Goal: Ask a question: Seek information or help from site administrators or community

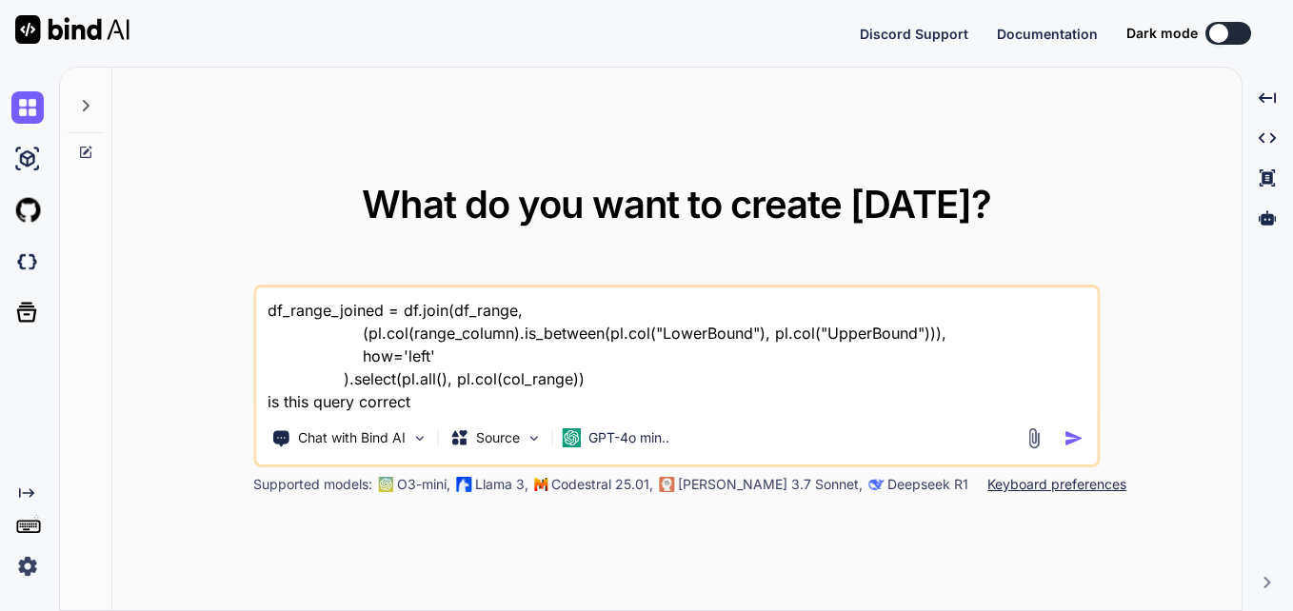
click at [89, 104] on icon at bounding box center [85, 105] width 15 height 15
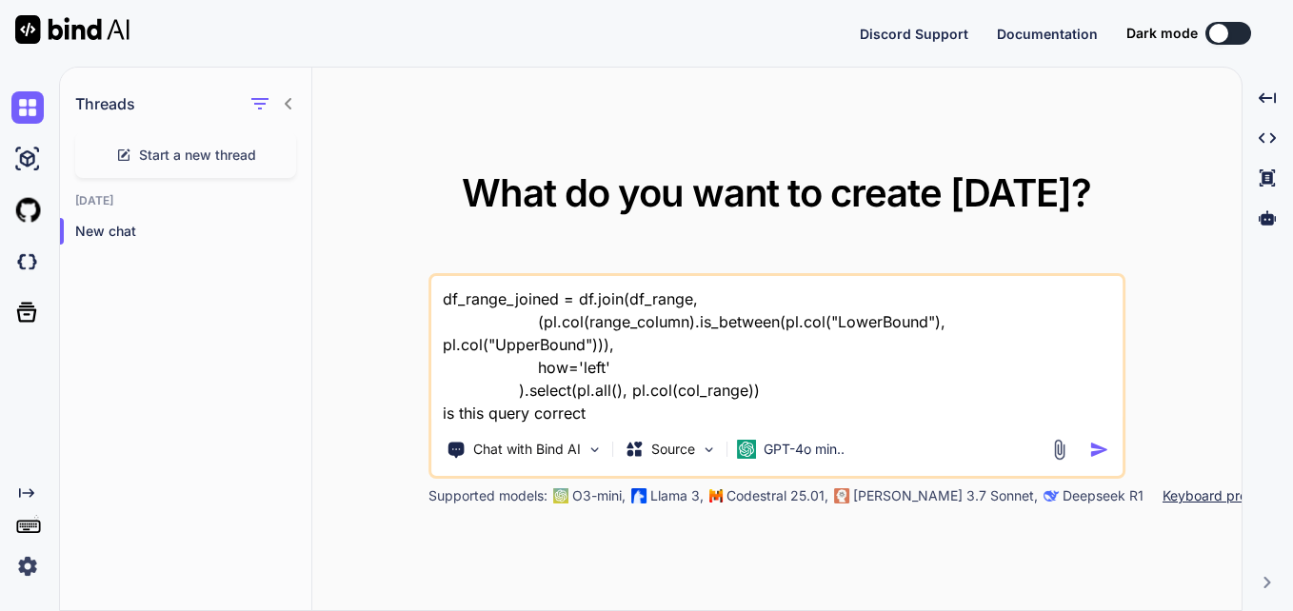
click at [958, 71] on div "What do you want to create [DATE]? df_range_joined = df.join(df_range, (pl.col(…" at bounding box center [776, 340] width 929 height 545
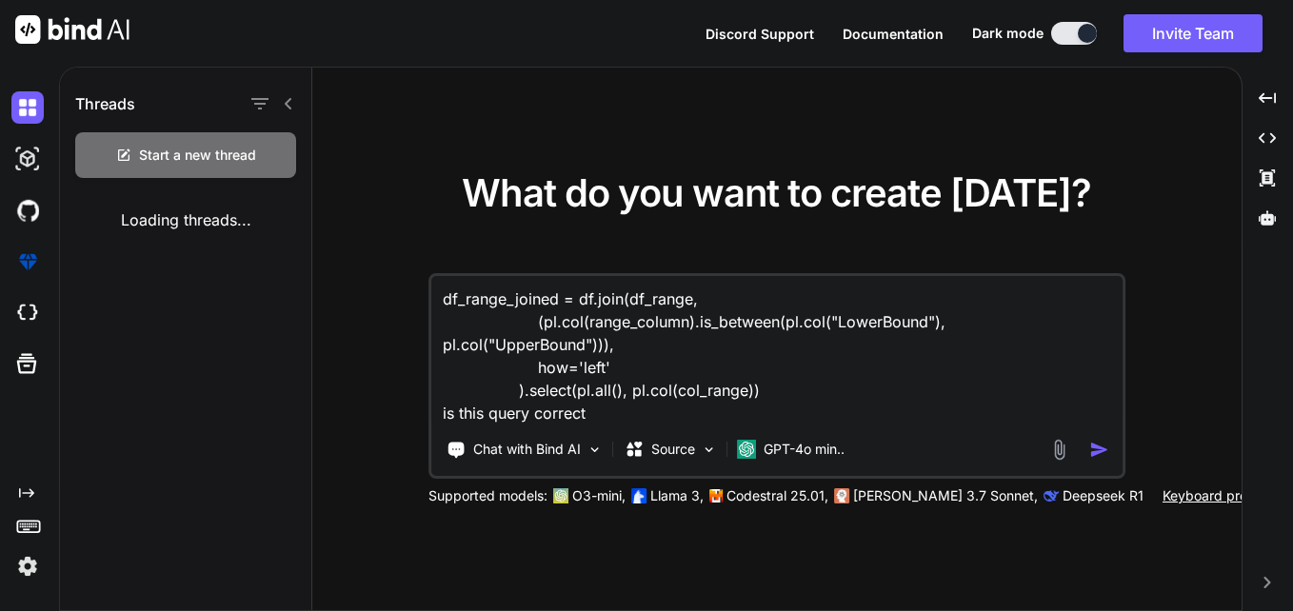
click at [288, 103] on icon at bounding box center [288, 103] width 15 height 15
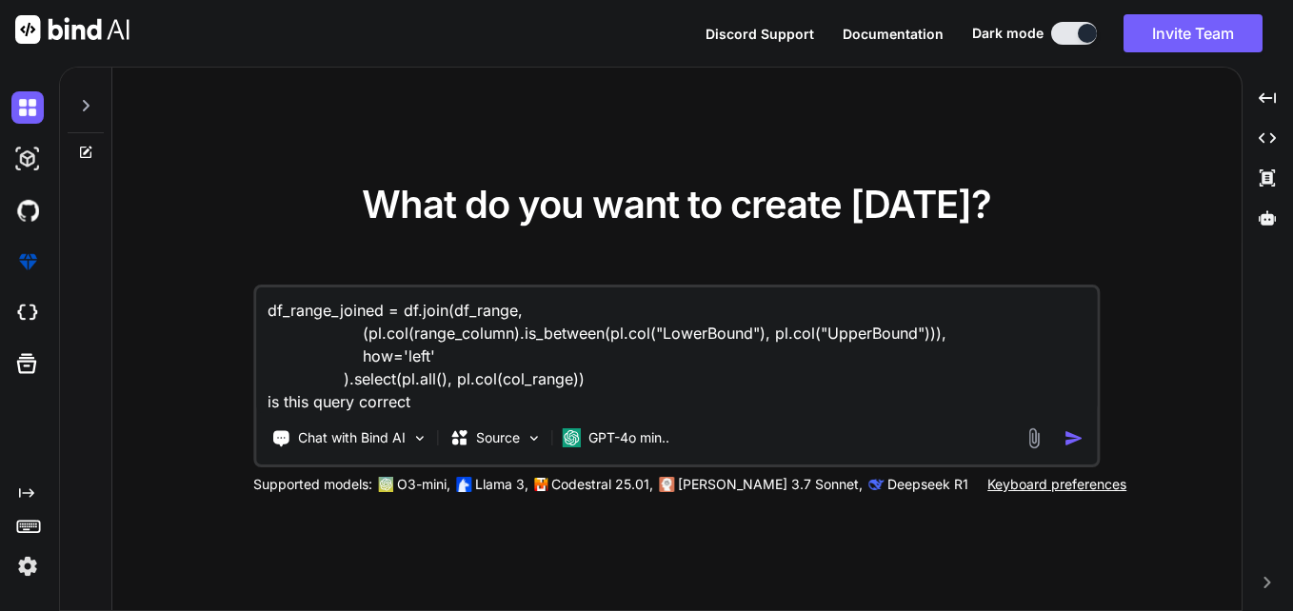
click at [92, 109] on icon at bounding box center [85, 105] width 15 height 15
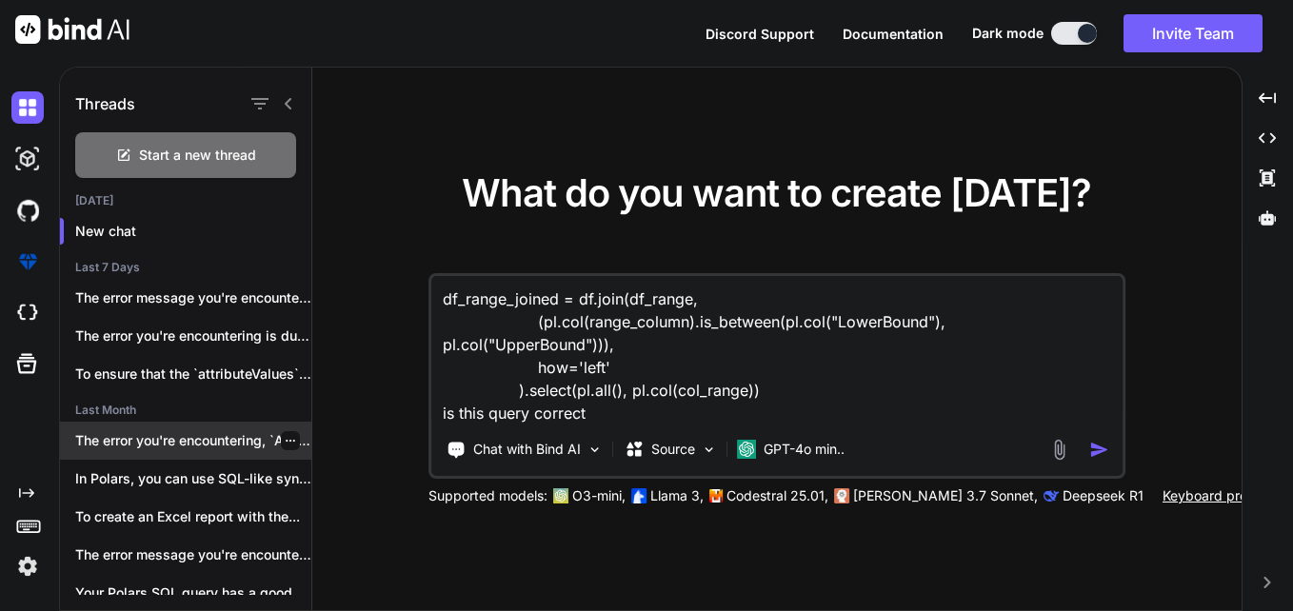
click at [142, 449] on p "The error you're encountering, `AttributeError: 'str' object..." at bounding box center [193, 440] width 236 height 19
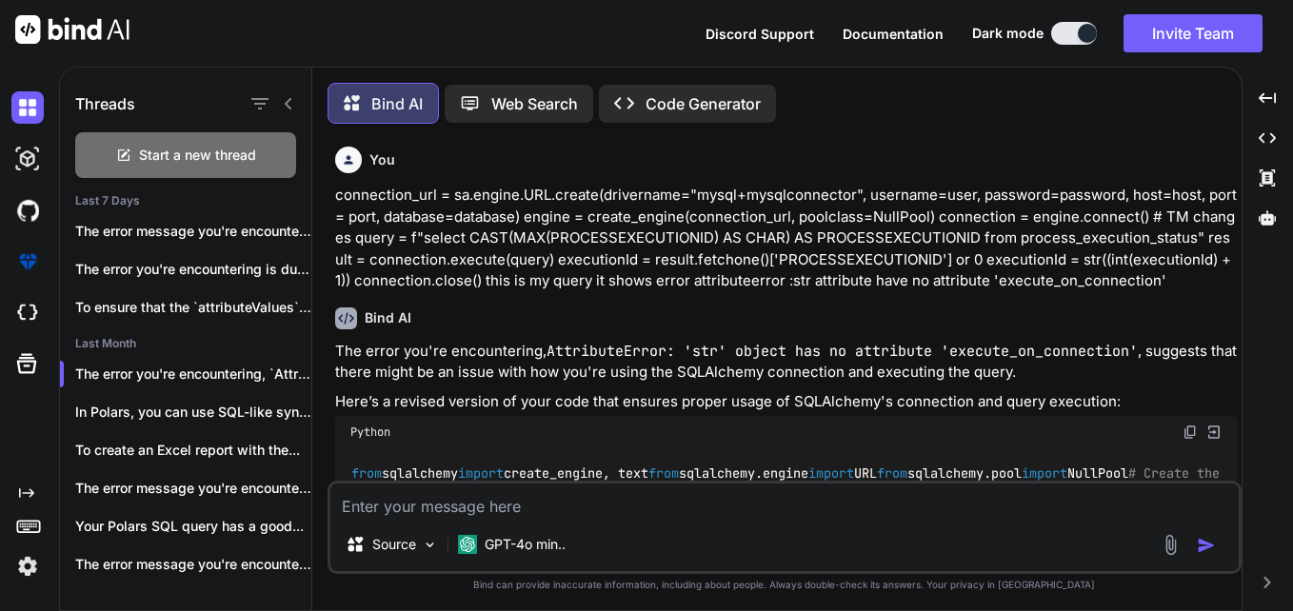
scroll to position [10, 0]
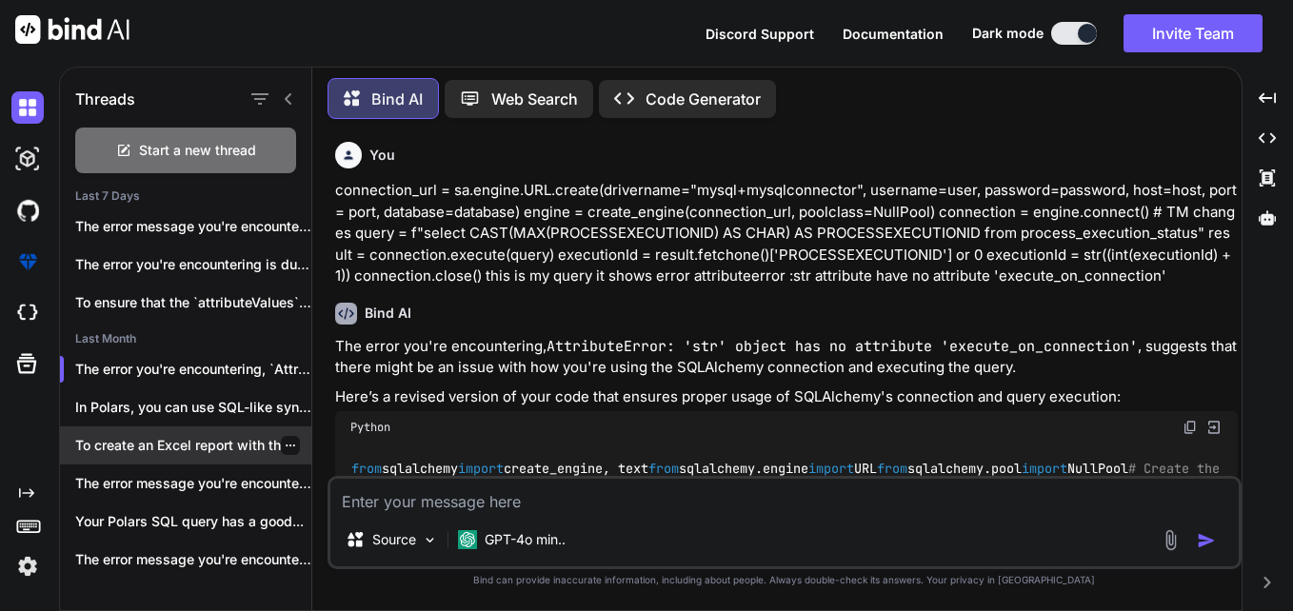
click at [219, 447] on p "To create an Excel report with the..." at bounding box center [193, 445] width 236 height 19
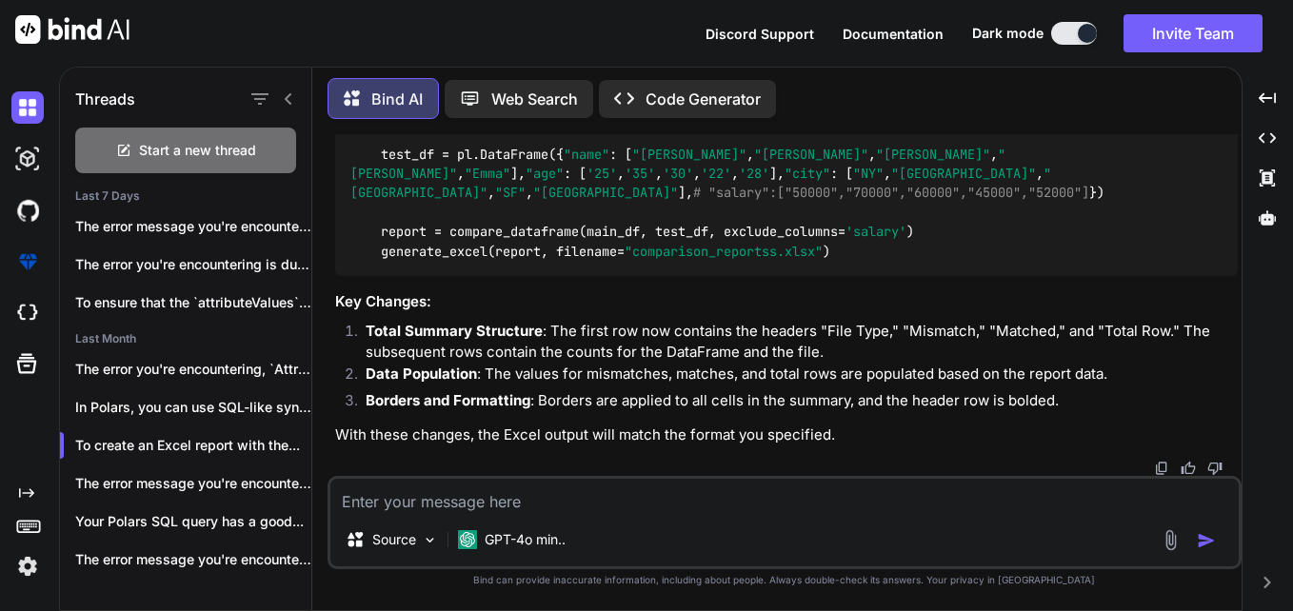
scroll to position [23114, 0]
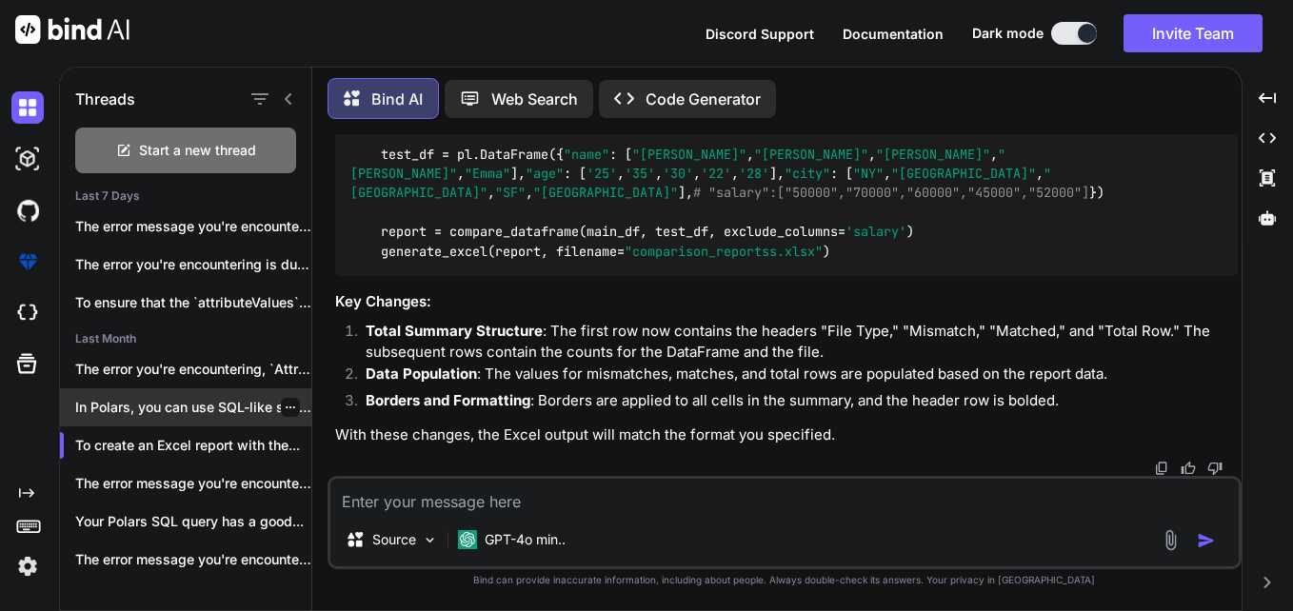
click at [220, 399] on p "In Polars, you can use SQL-like syntax..." at bounding box center [193, 407] width 236 height 19
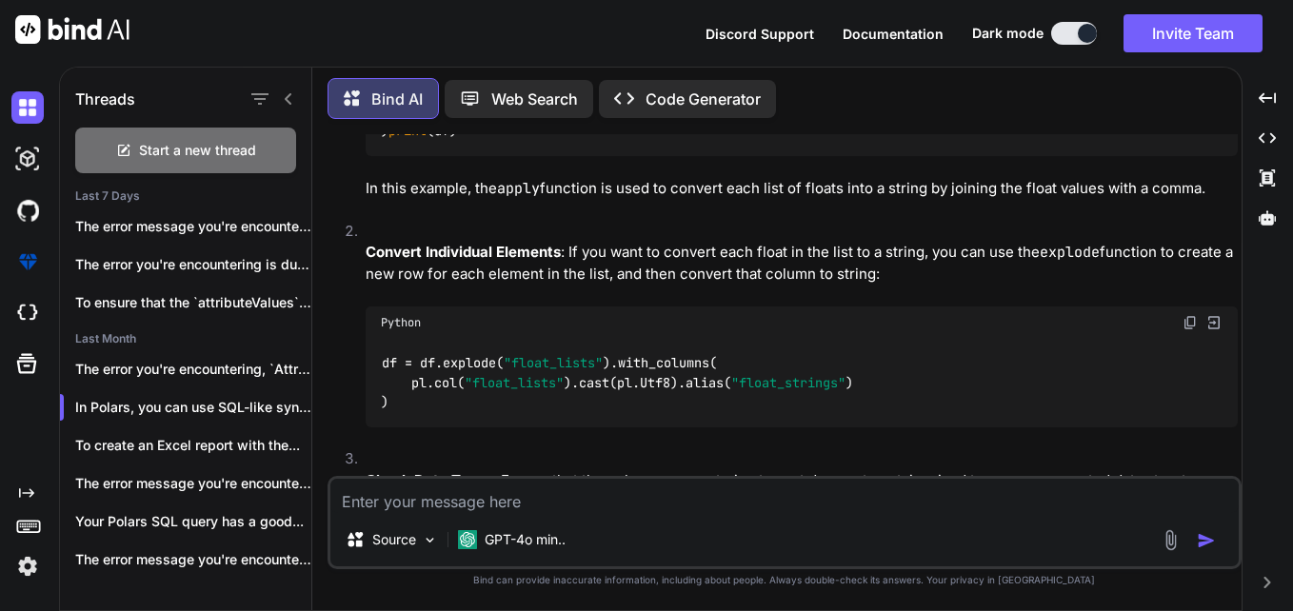
scroll to position [6284, 0]
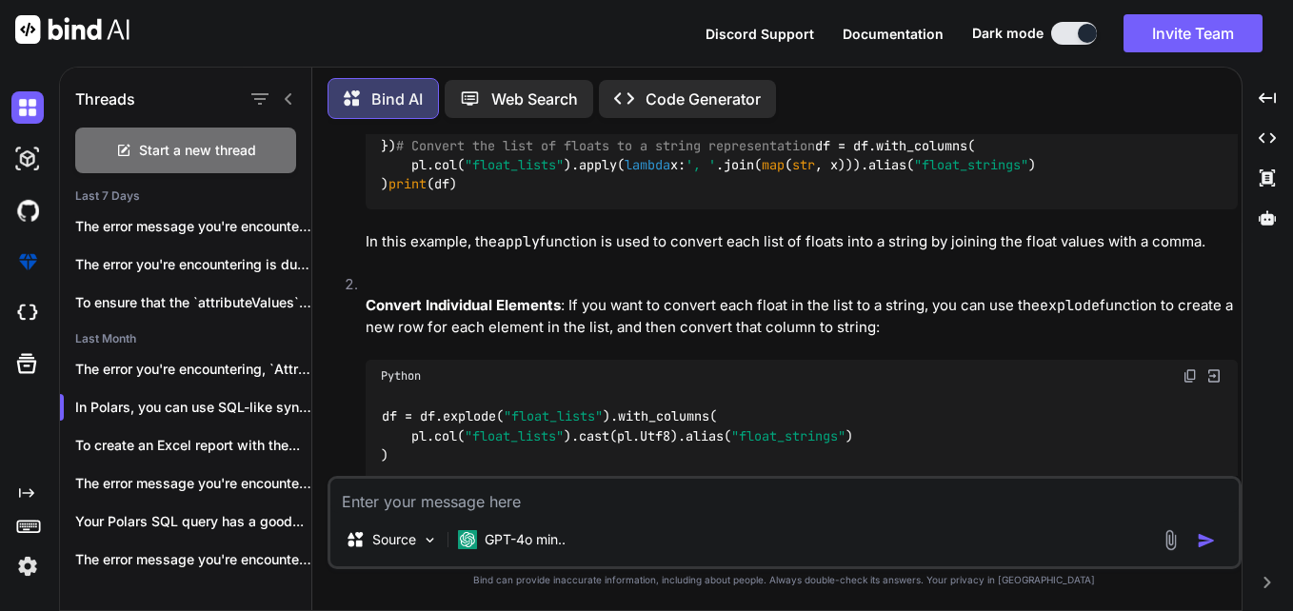
drag, startPoint x: 382, startPoint y: 255, endPoint x: 497, endPoint y: 313, distance: 129.0
drag, startPoint x: 382, startPoint y: 257, endPoint x: 504, endPoint y: 313, distance: 134.2
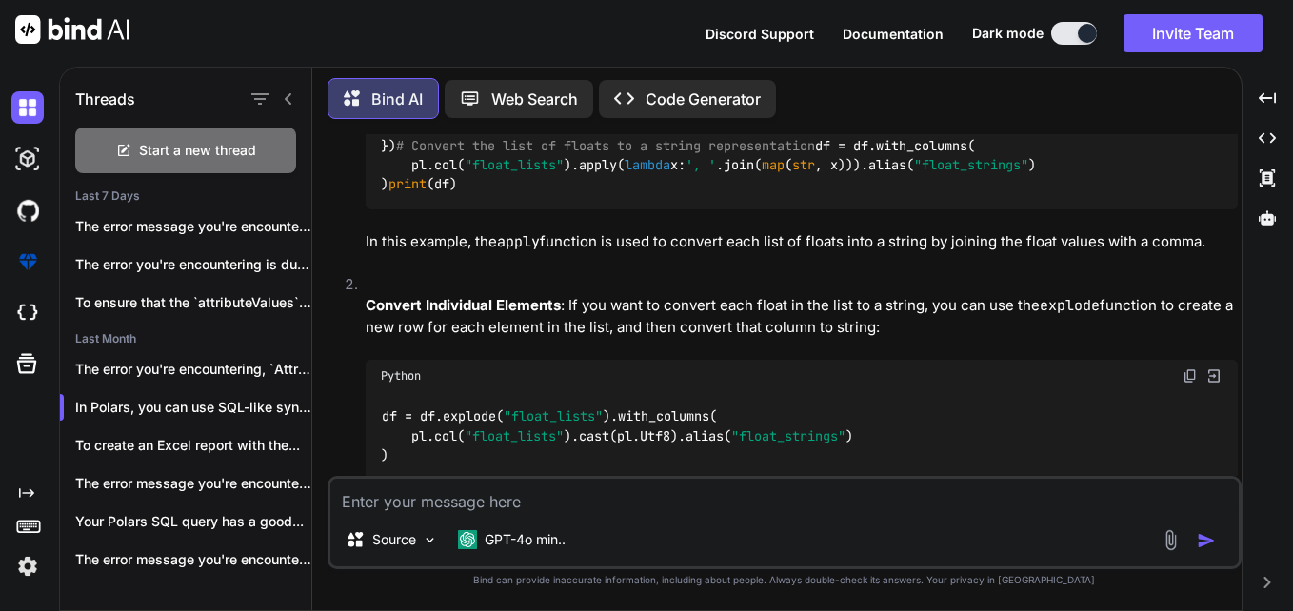
copy code "if row[ 0 ].row in [ 1 , 3 , 5 ]: # Change this list to include the rows you wa…"
drag, startPoint x: 477, startPoint y: 375, endPoint x: 579, endPoint y: 373, distance: 101.9
copy code "row[:max_col]"
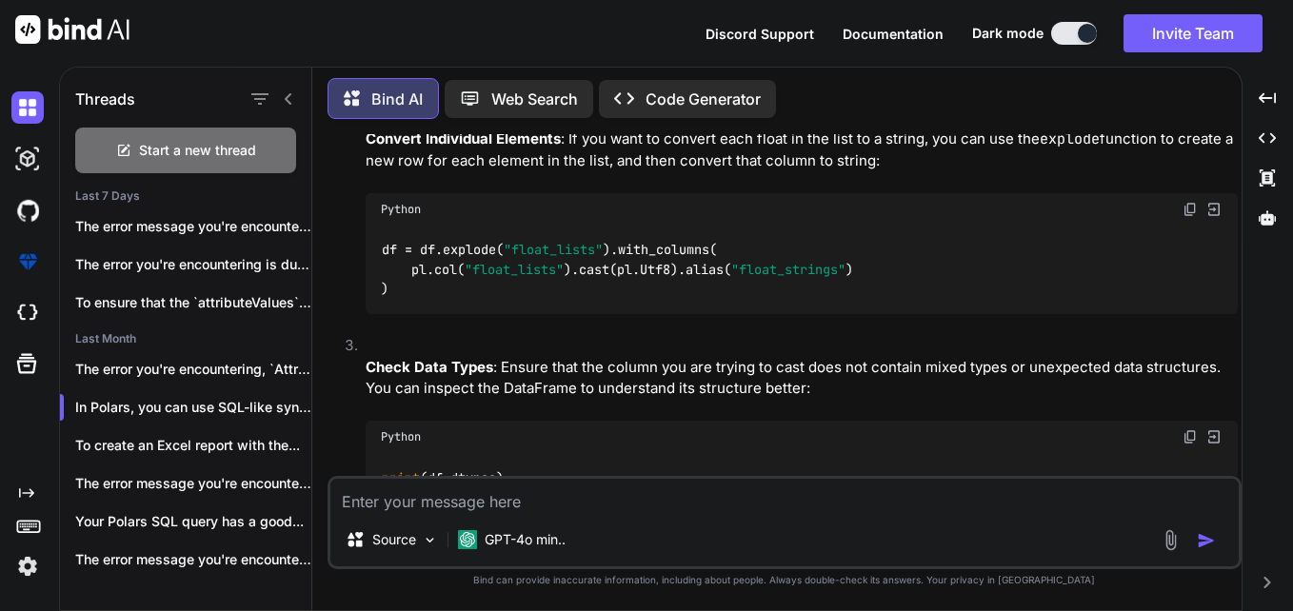
scroll to position [6325, 0]
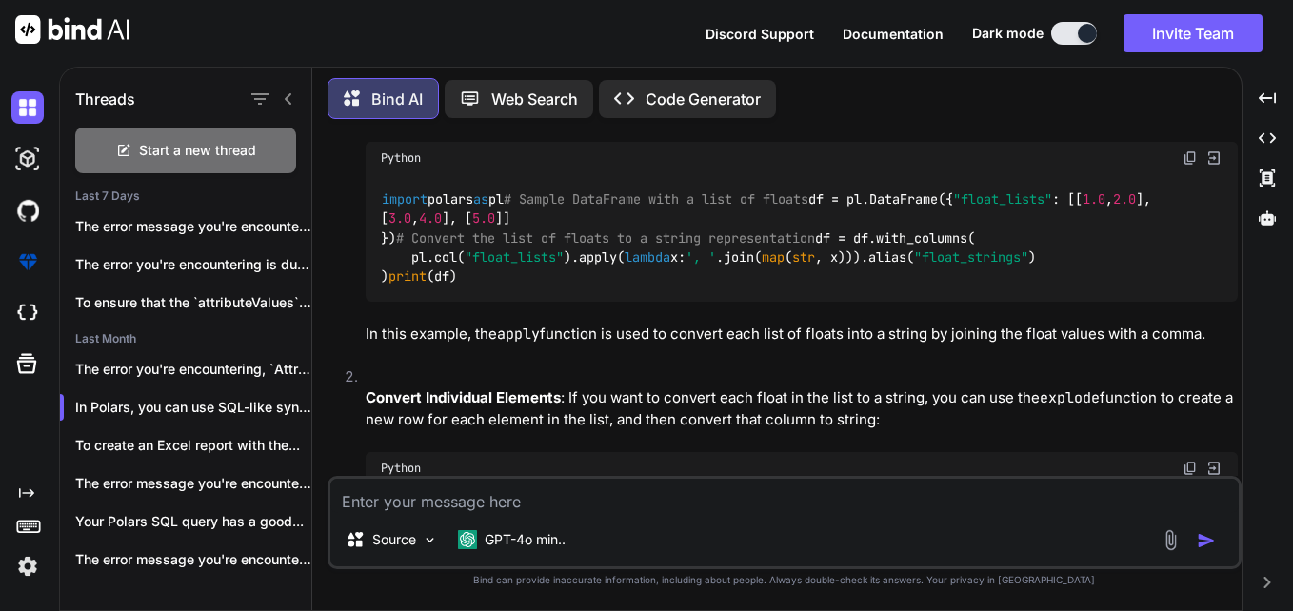
scroll to position [6040, 0]
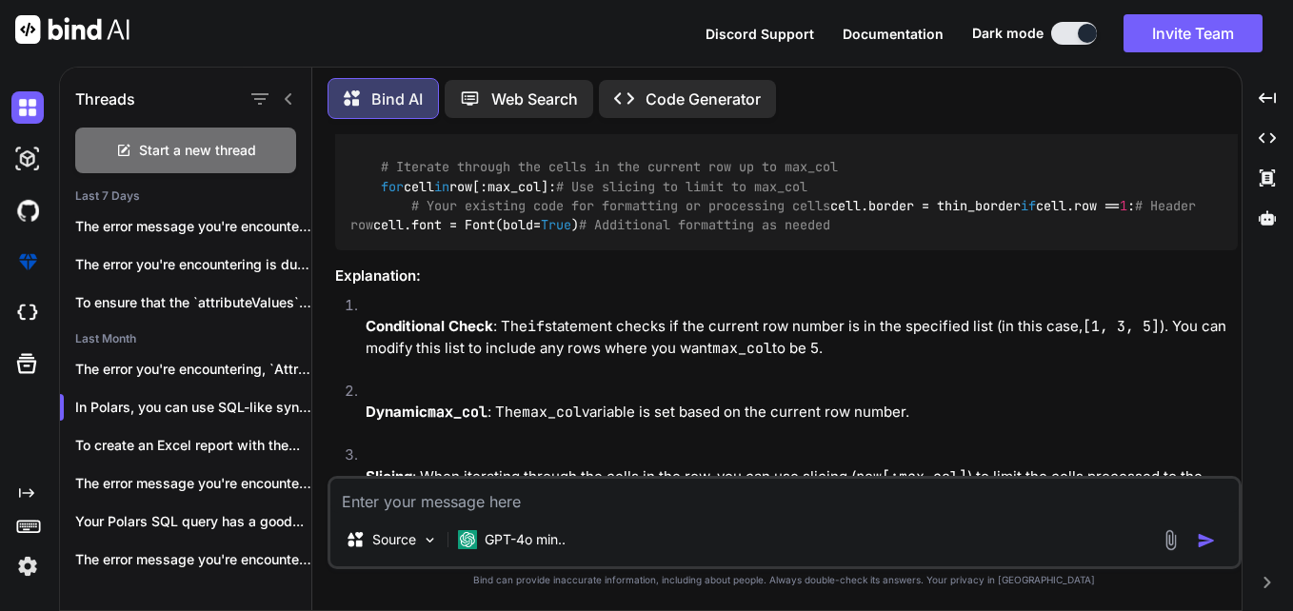
scroll to position [5278, 0]
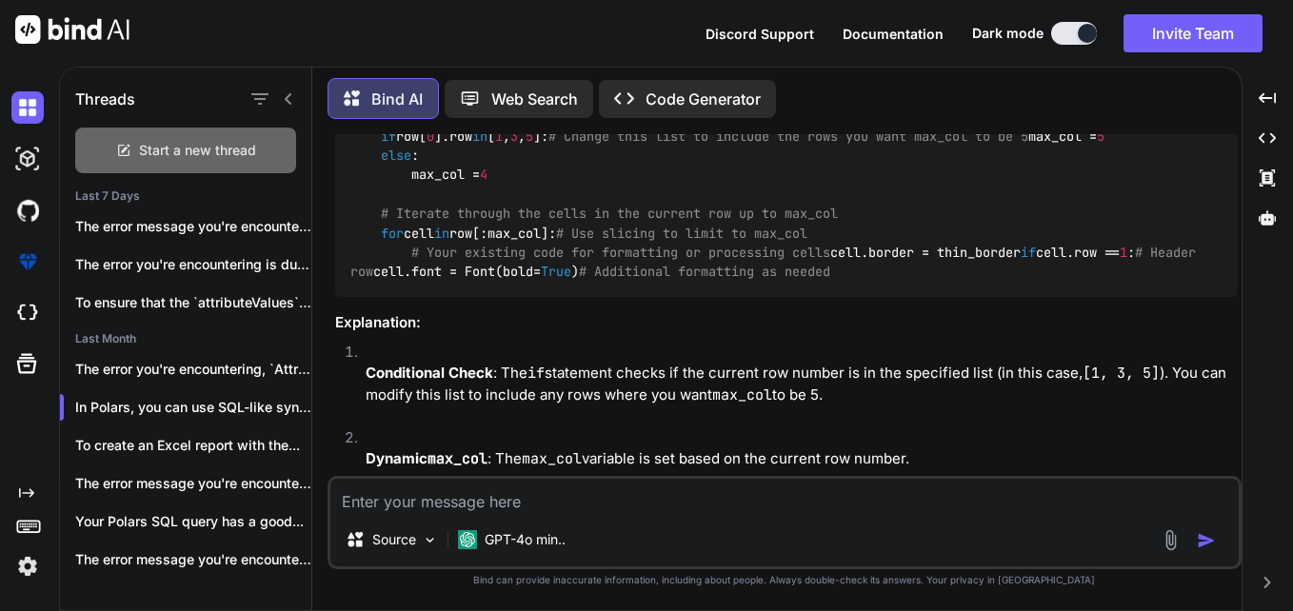
click at [171, 131] on div "Start a new thread" at bounding box center [185, 151] width 221 height 46
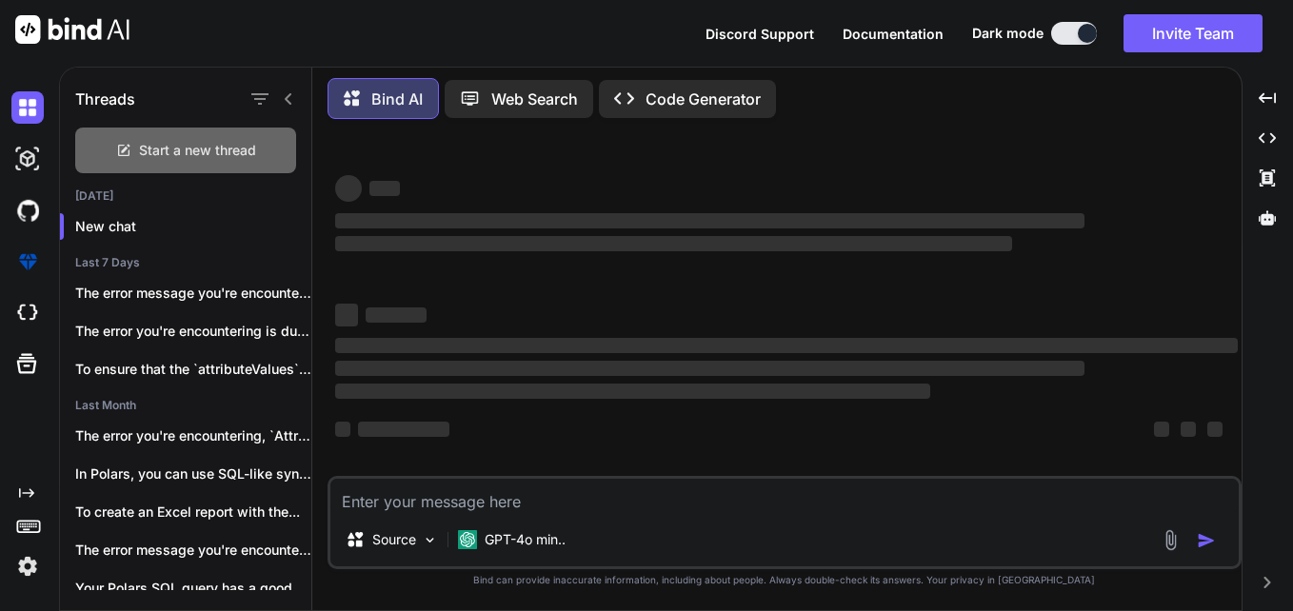
scroll to position [0, 0]
click at [616, 489] on textarea at bounding box center [784, 496] width 908 height 34
type textarea "x"
type textarea "i"
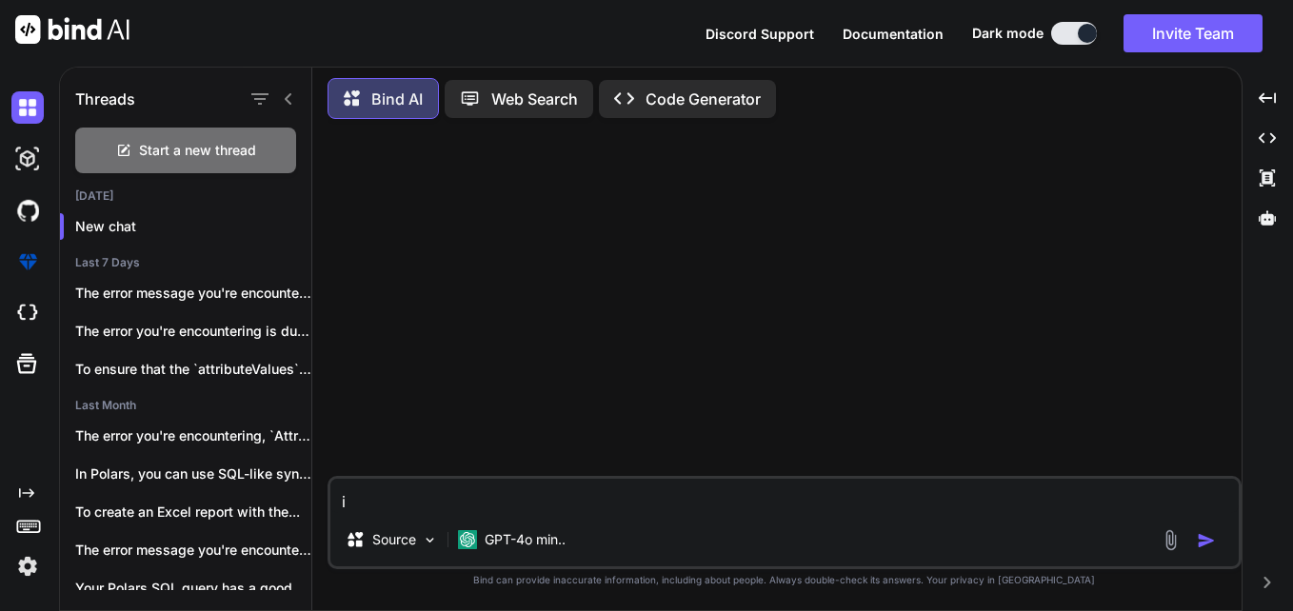
type textarea "x"
type textarea "h"
type textarea "x"
type textarea "hi"
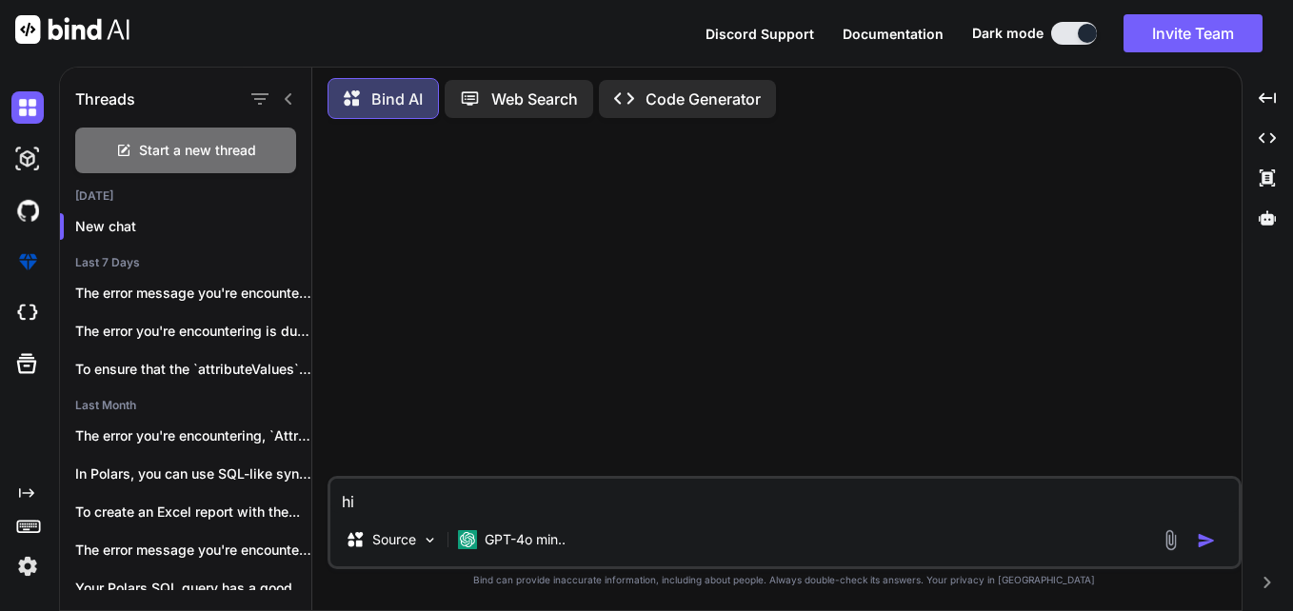
type textarea "x"
type textarea "hii"
type textarea "x"
type textarea "hii"
type textarea "x"
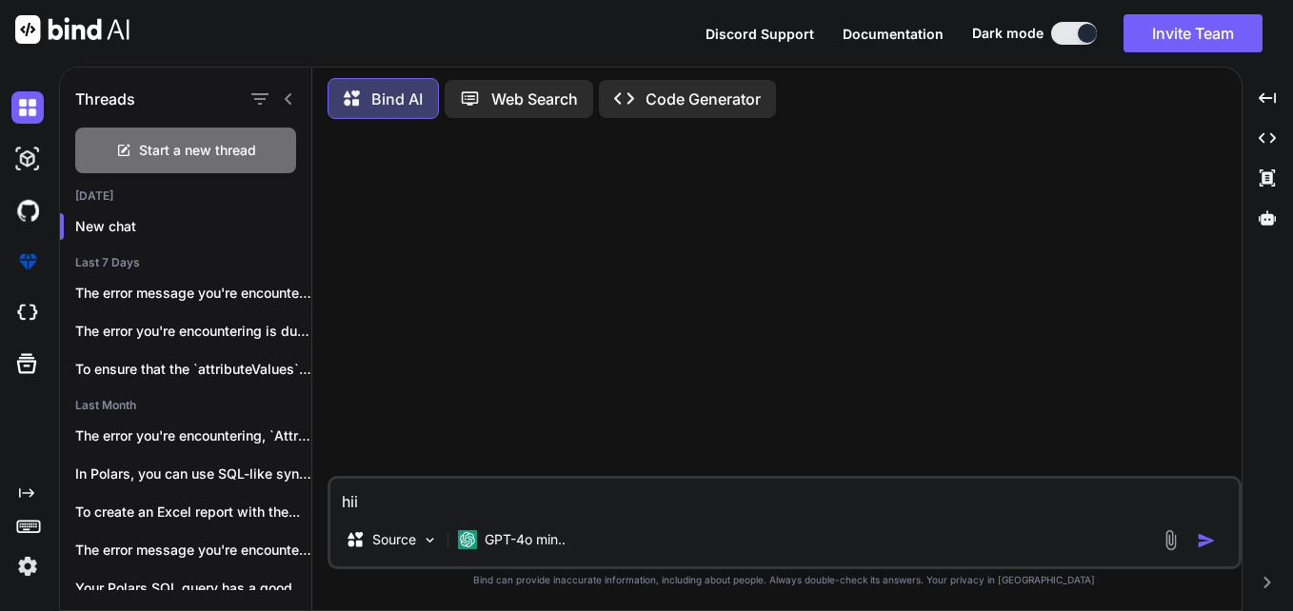
type textarea "hii"
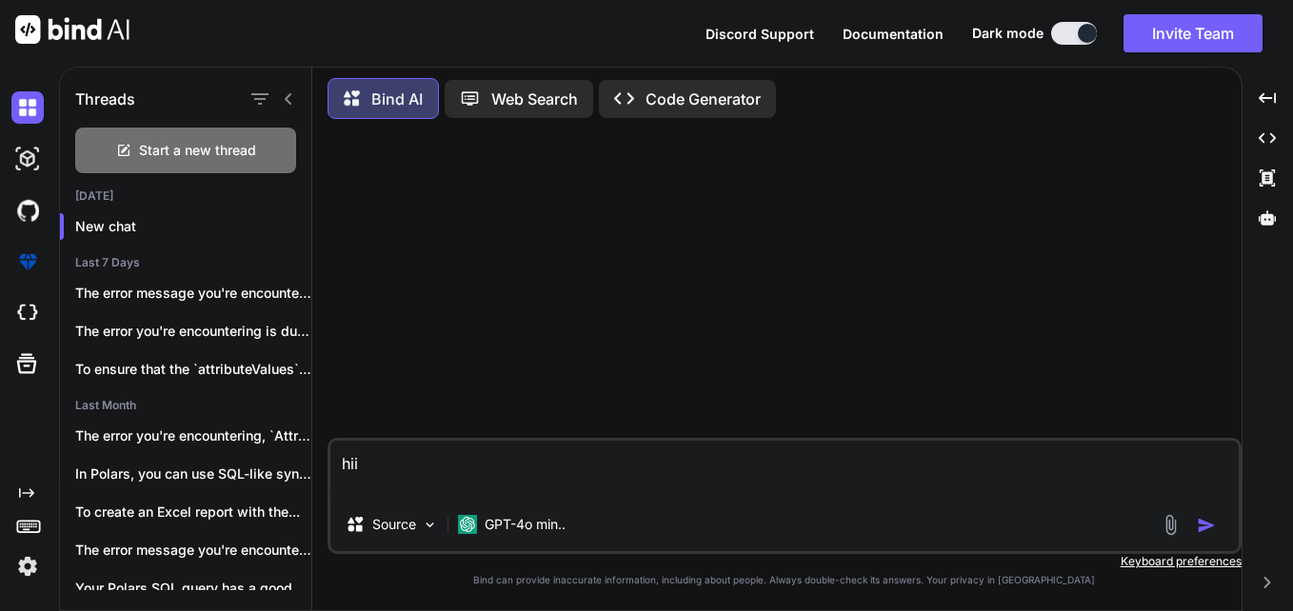
type textarea "x"
type textarea "hii i"
type textarea "x"
type textarea "hii i"
type textarea "x"
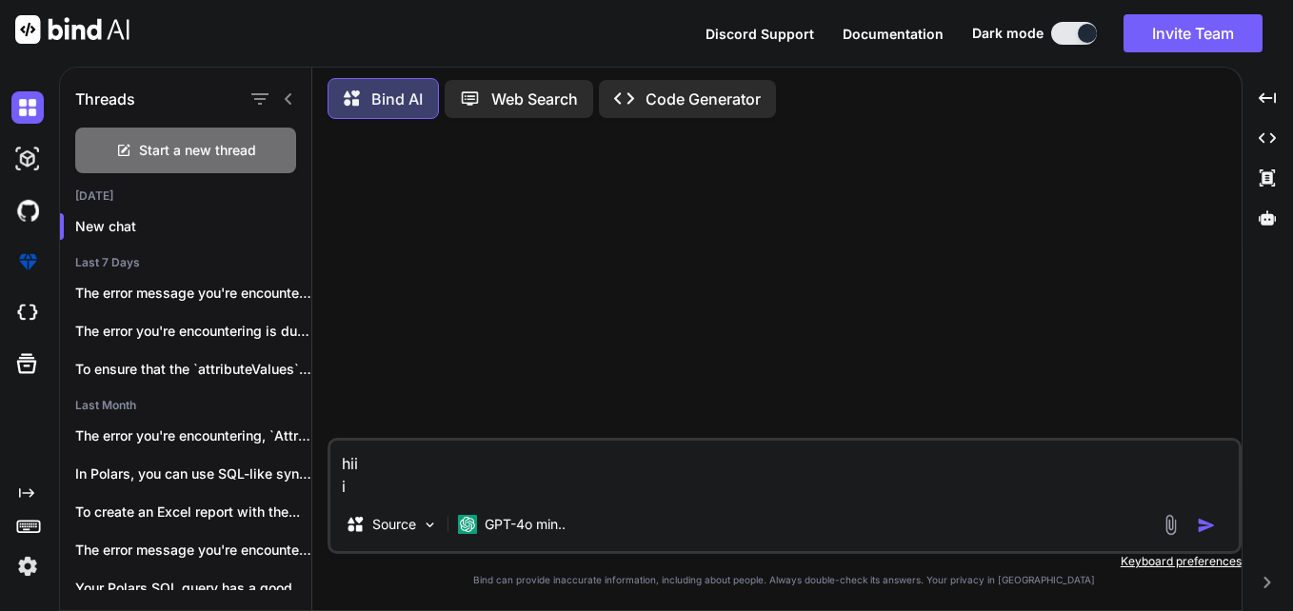
type textarea "hii i w"
type textarea "x"
type textarea "hii i wi"
type textarea "x"
type textarea "hii i wil"
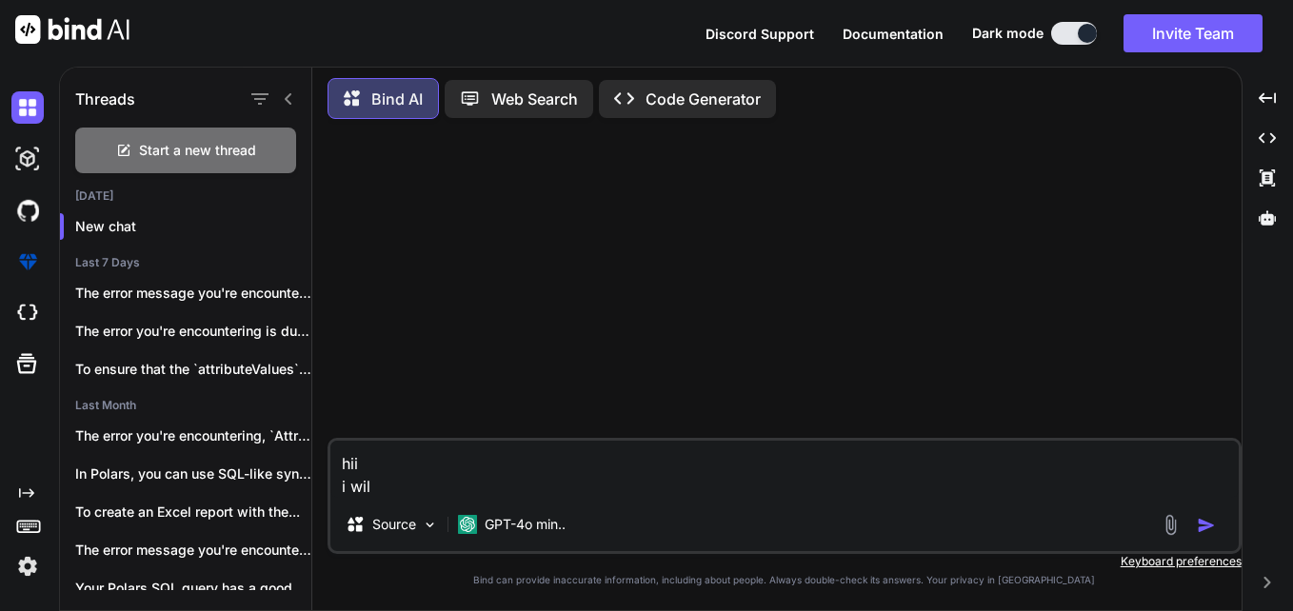
type textarea "x"
type textarea "hii i will"
type textarea "x"
type textarea "hii i will"
type textarea "x"
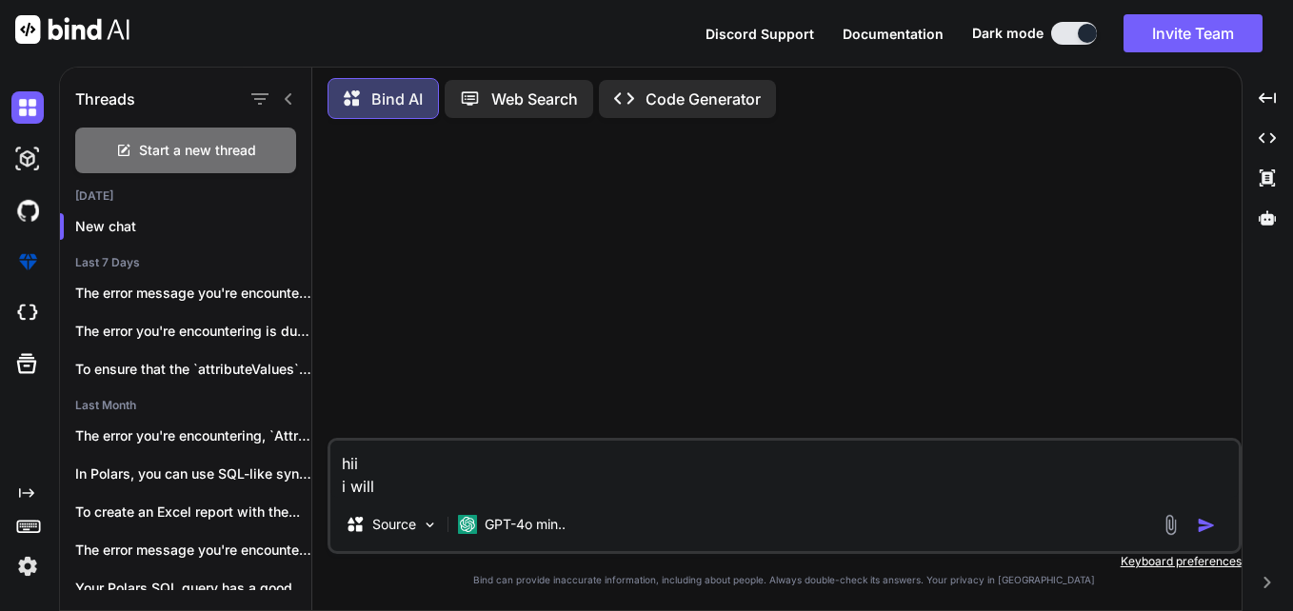
type textarea "hii i will g"
type textarea "x"
type textarea "hii i will ge"
type textarea "x"
type textarea "hii i will get"
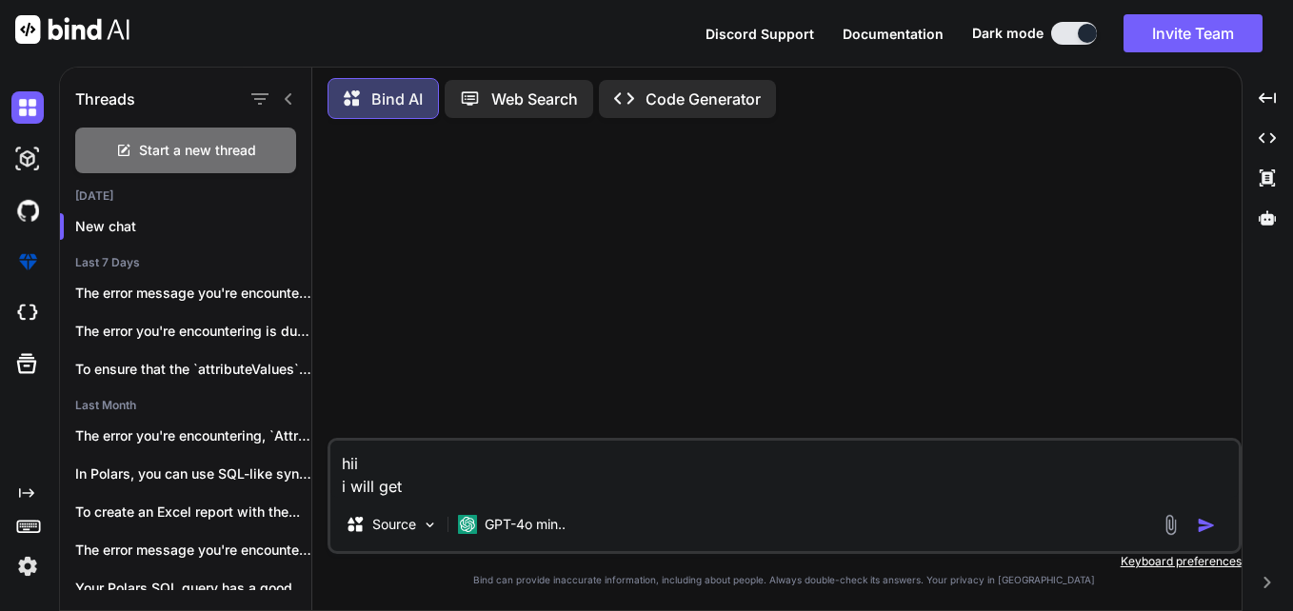
type textarea "x"
type textarea "hii i will get"
type textarea "x"
type textarea "hii i will get a"
type textarea "x"
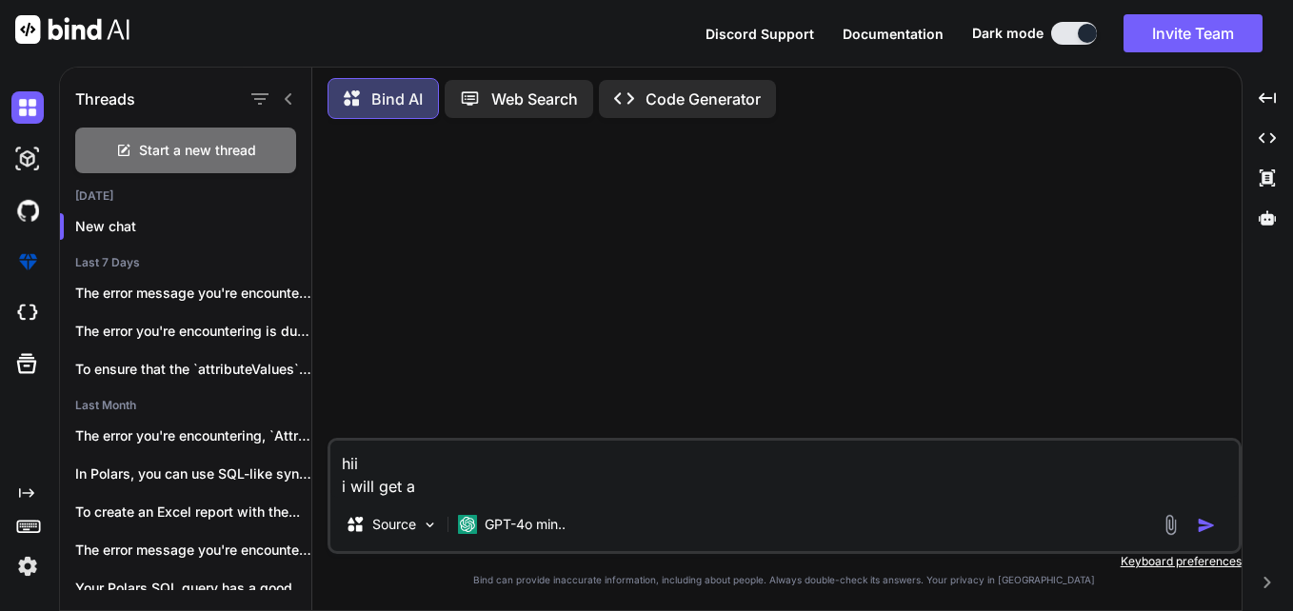
type textarea "hii i will get a"
type textarea "x"
type textarea "hii i will get a j"
type textarea "x"
type textarea "hii i will get a js"
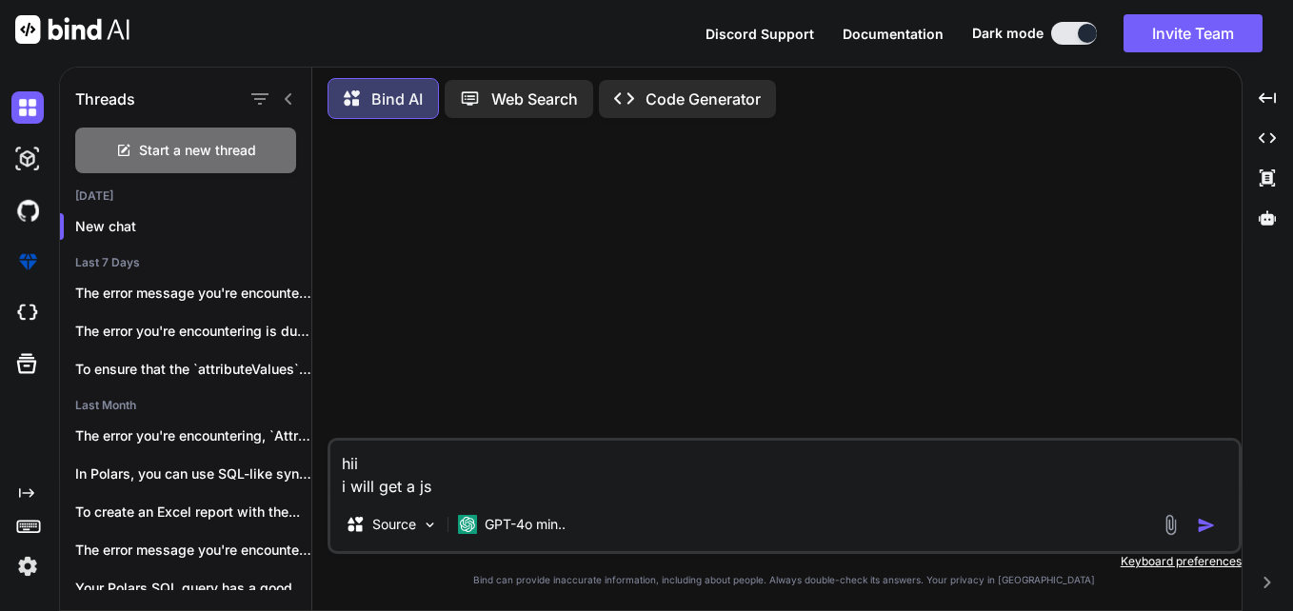
type textarea "x"
type textarea "hii i will get a jso"
type textarea "x"
type textarea "hii i will get a json"
type textarea "x"
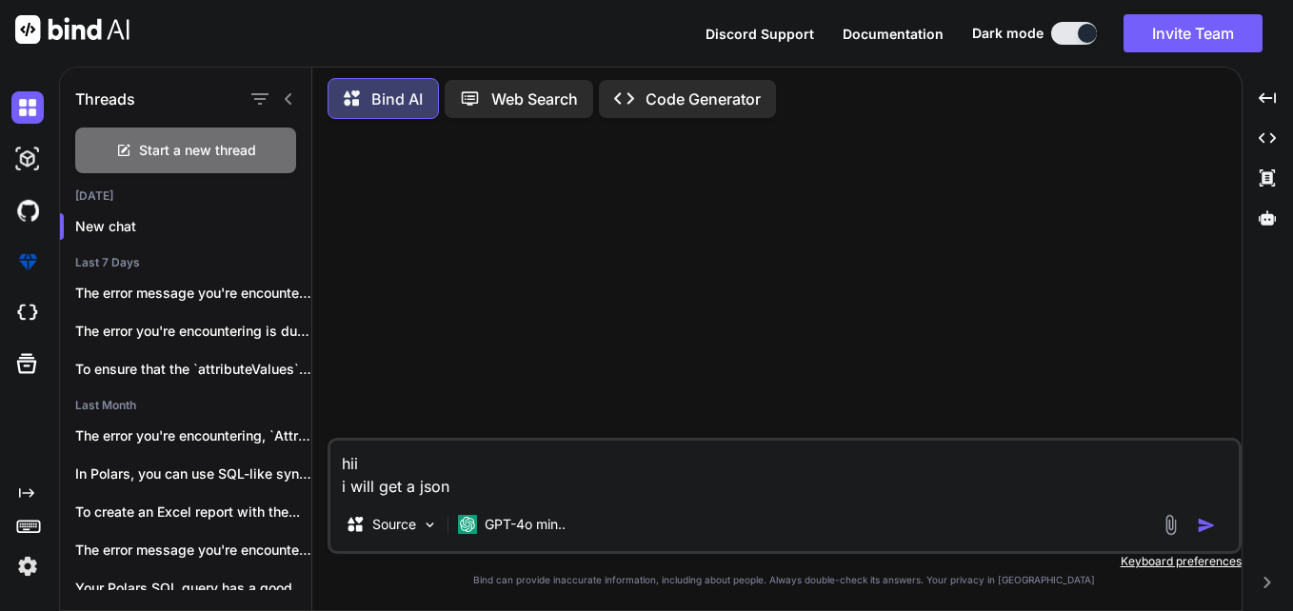
type textarea "hii i will get a json"
type textarea "x"
type textarea "hii i will get a json i"
type textarea "x"
type textarea "hii i will get a json in"
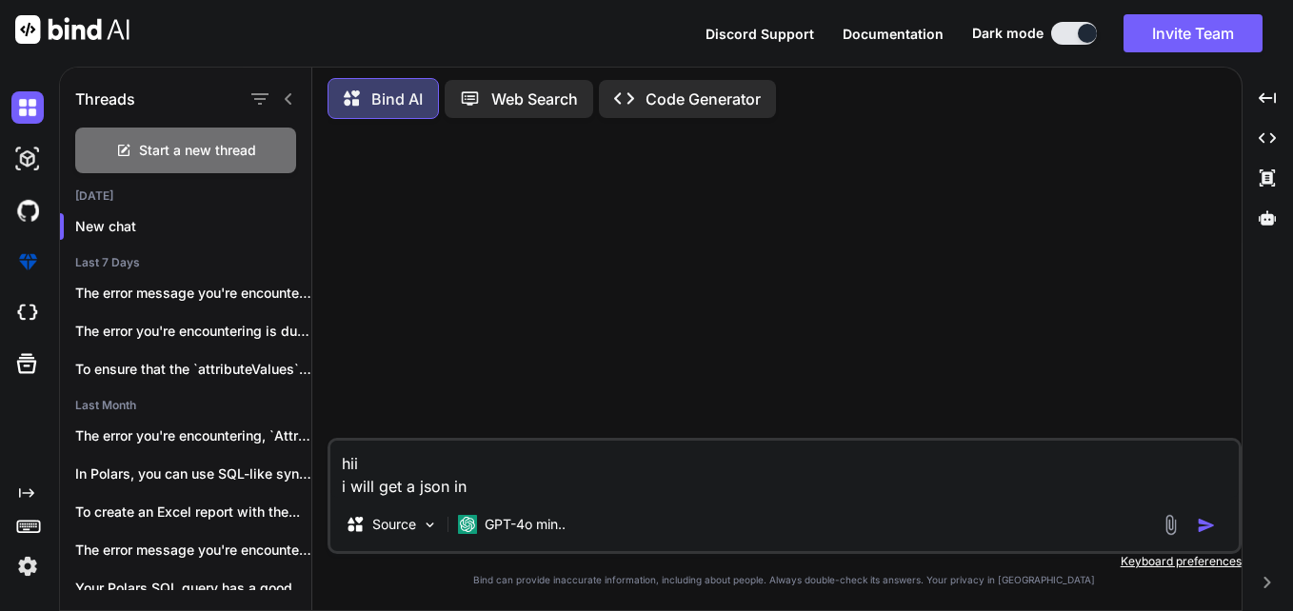
type textarea "x"
type textarea "hii i will get a json in"
type textarea "x"
type textarea "hii i will get a json in u"
type textarea "x"
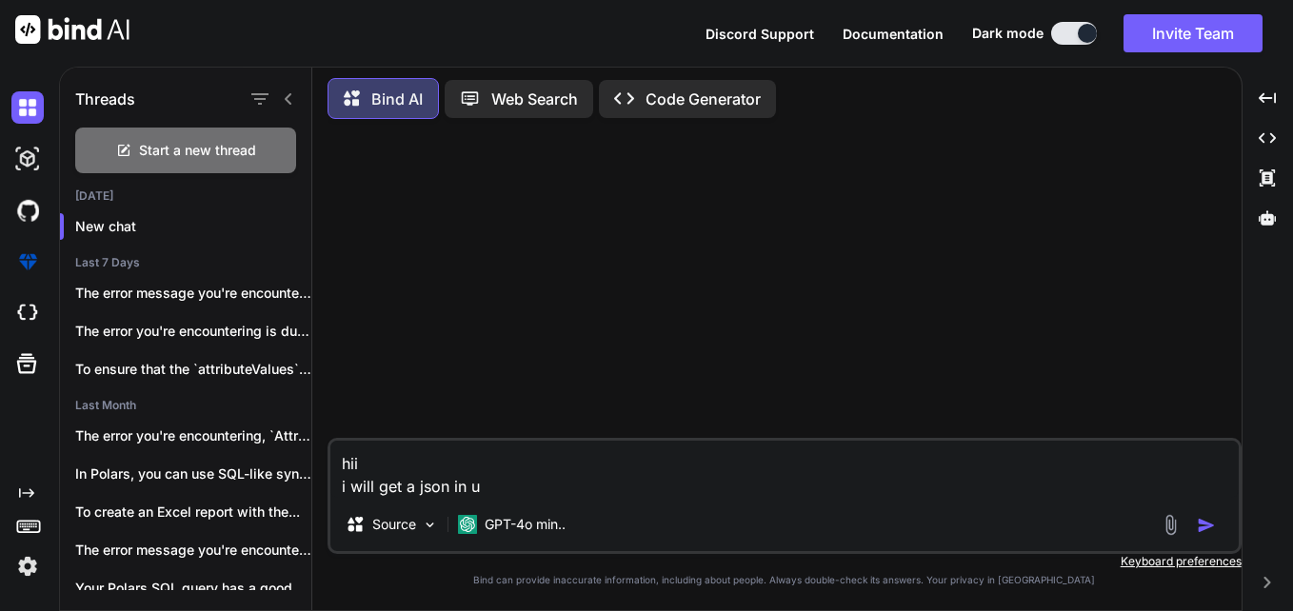
type textarea "hii i will get a json in ui"
type textarea "x"
type textarea "hii i will get a json in u"
type textarea "x"
type textarea "hii i will get a json in"
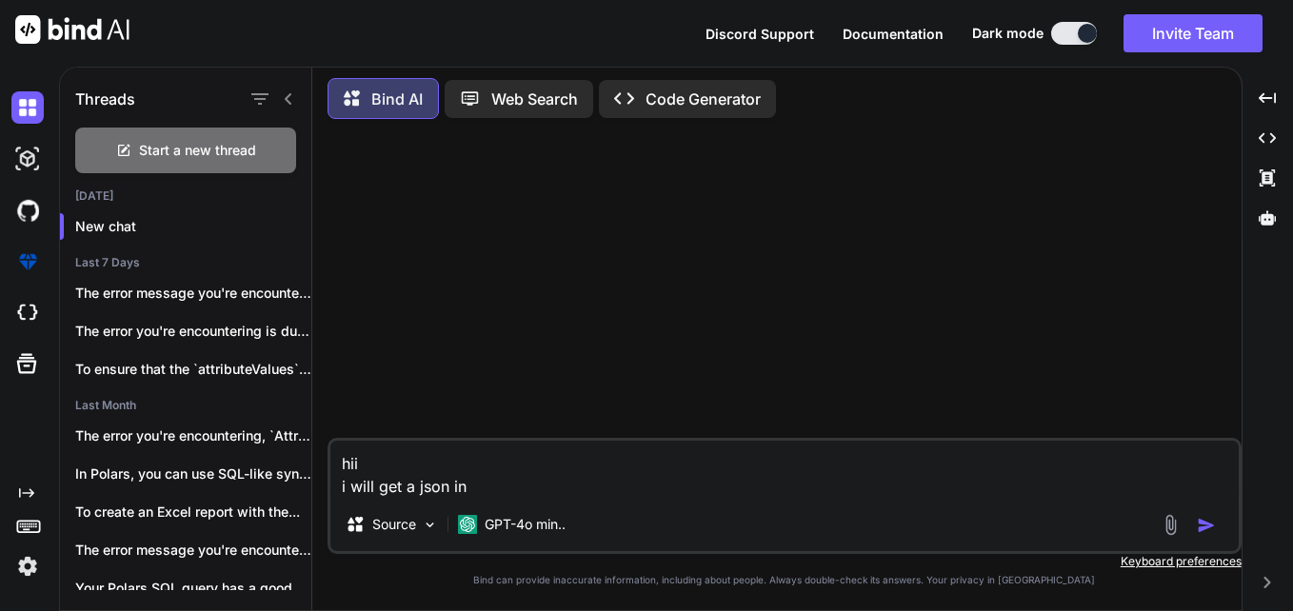
type textarea "x"
type textarea "hii i will get a json in"
type textarea "x"
type textarea "hii i will get a json i"
type textarea "x"
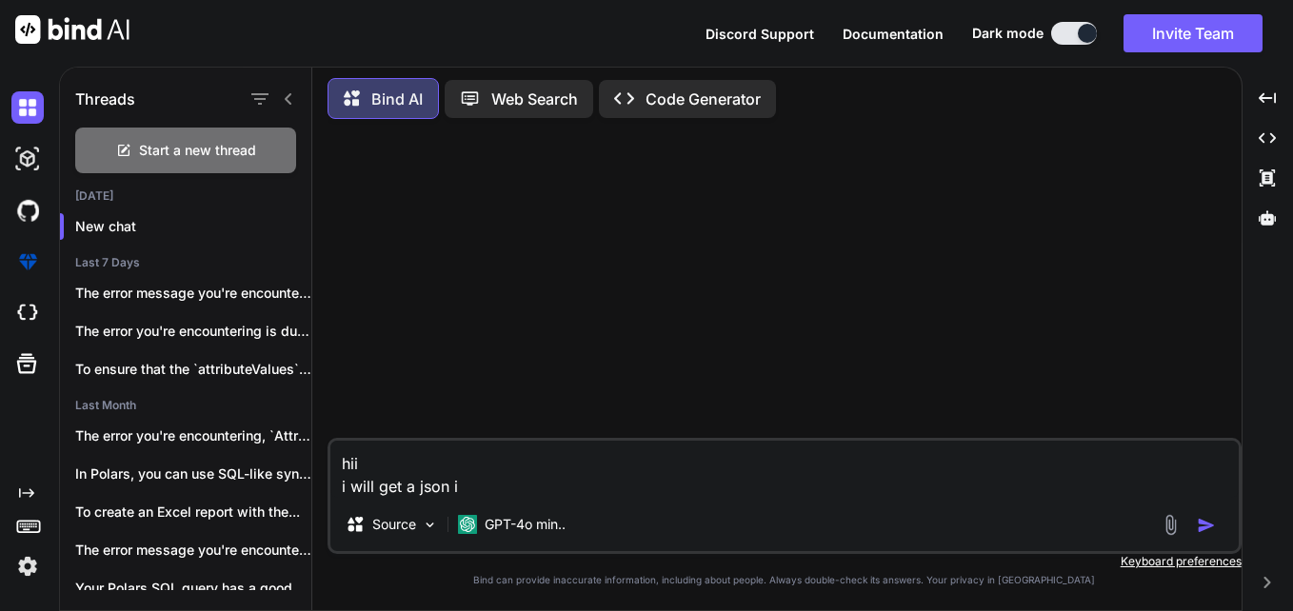
type textarea "hii i will get a json"
type textarea "x"
type textarea "hii i will get a json f"
type textarea "x"
type textarea "hii i will get a json fo"
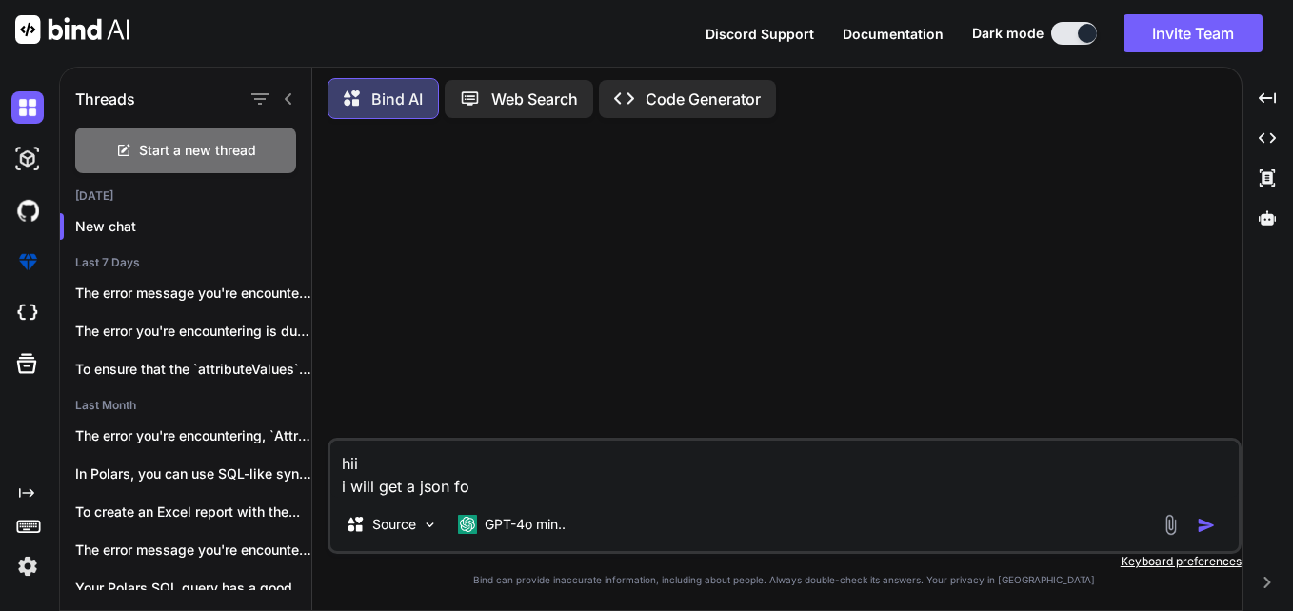
type textarea "x"
type textarea "hii i will get a json fom"
type textarea "x"
type textarea "hii i will get a json fom"
type textarea "x"
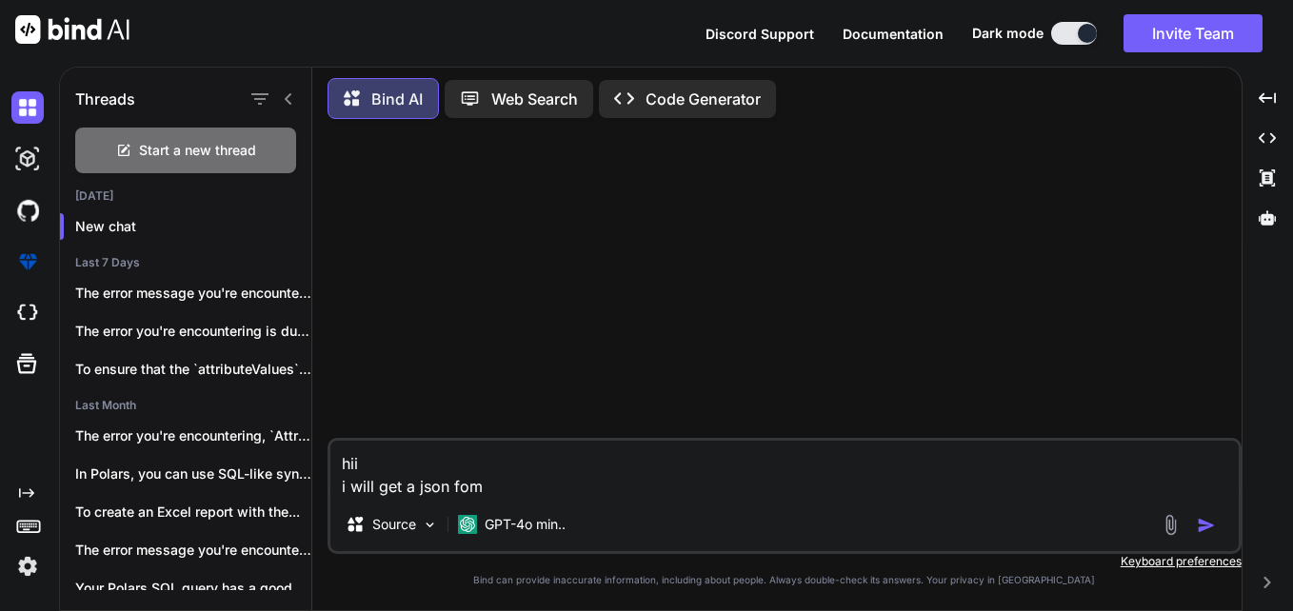
type textarea "hii i will get a json fom"
type textarea "x"
type textarea "hii i will get a json fomr"
type textarea "x"
type textarea "hii i will get a json fomr"
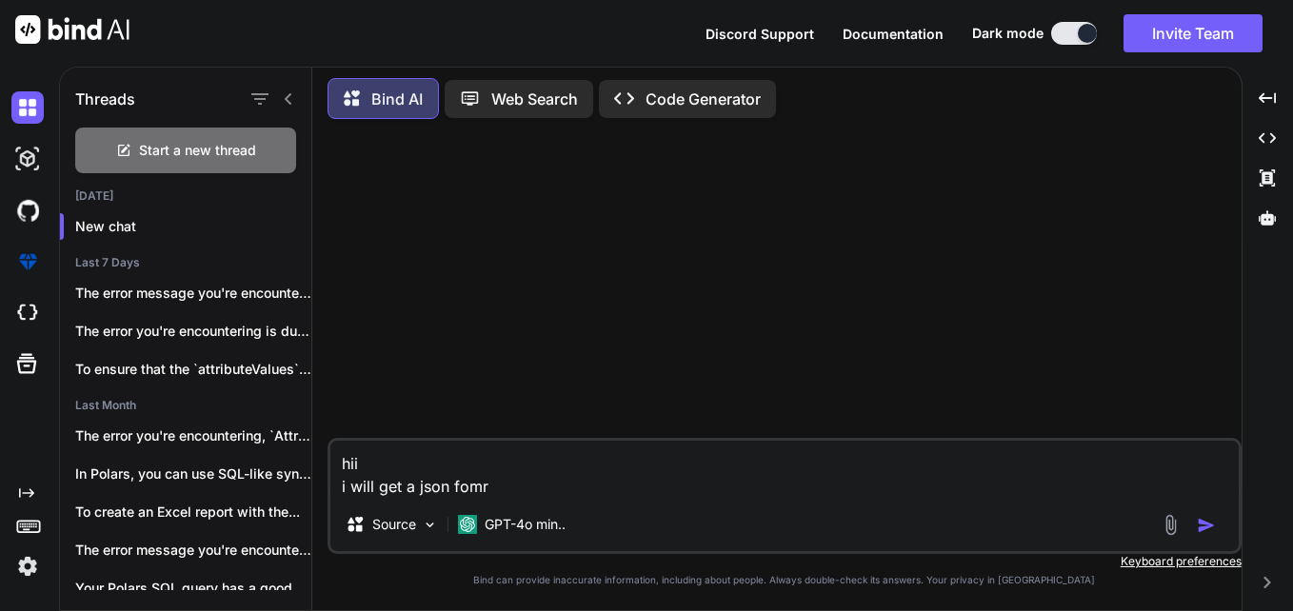
type textarea "x"
type textarea "hii i will get a json fomr"
type textarea "x"
type textarea "hii i will get a json fom"
type textarea "x"
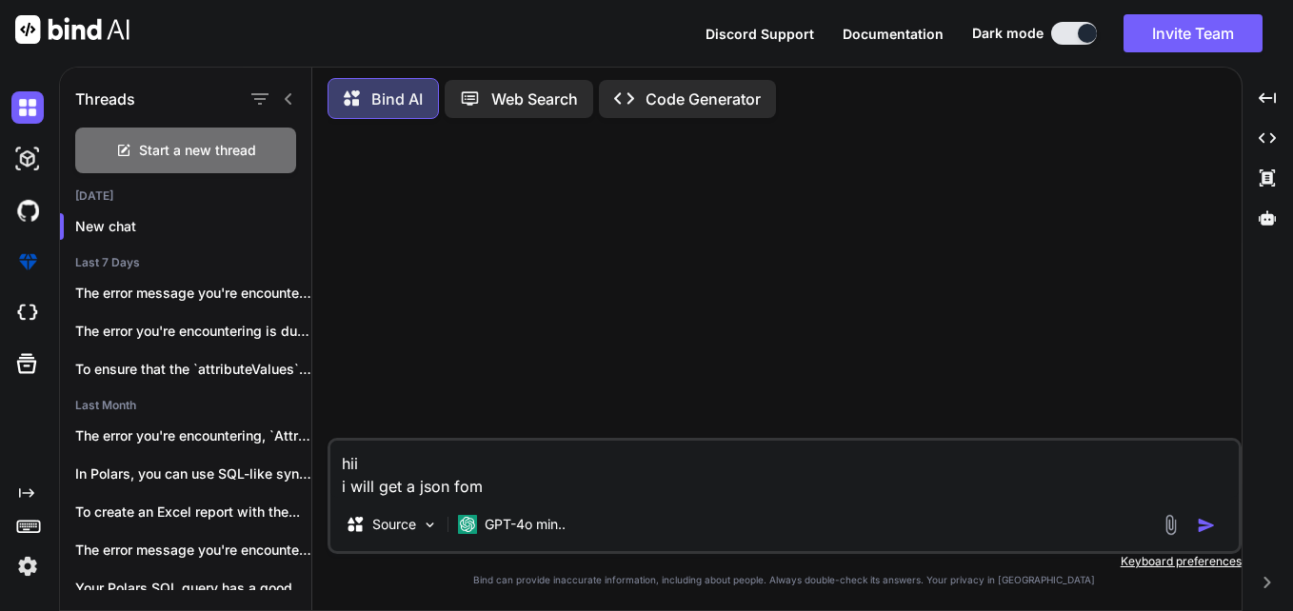
type textarea "hii i will get a json fome"
type textarea "x"
type textarea "hii i will get a json fome"
type textarea "x"
type textarea "hii i will get a json fome u"
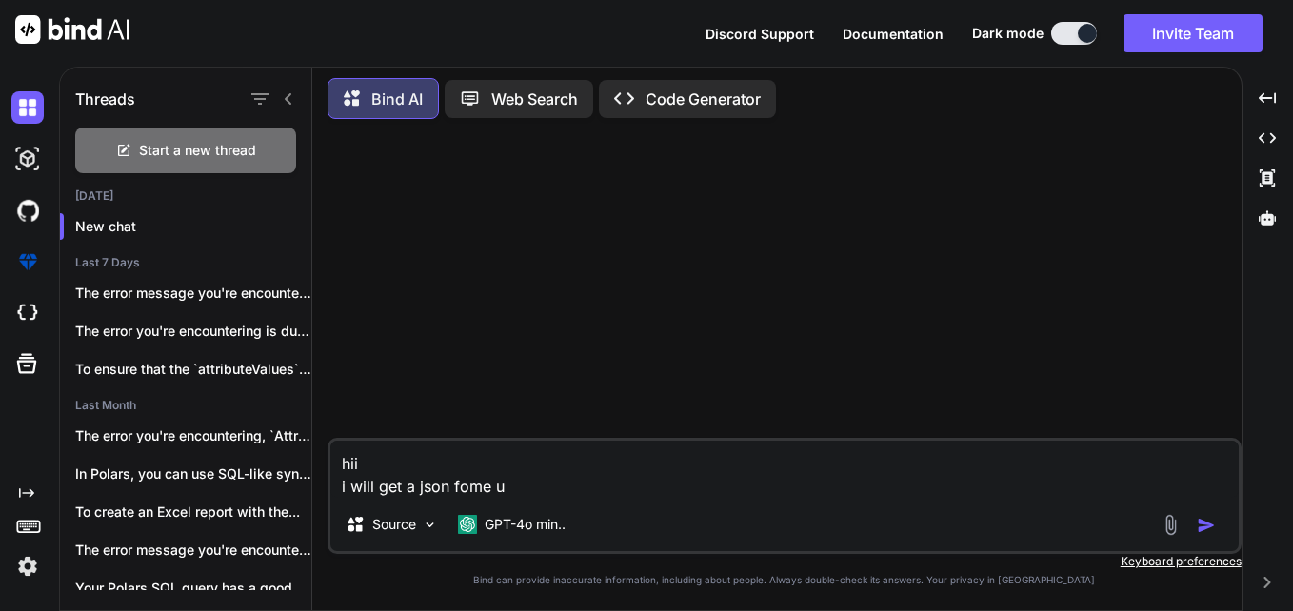
type textarea "x"
type textarea "hii i will get a json fome ui"
type textarea "x"
type textarea "hii i will get a json fome ui"
type textarea "x"
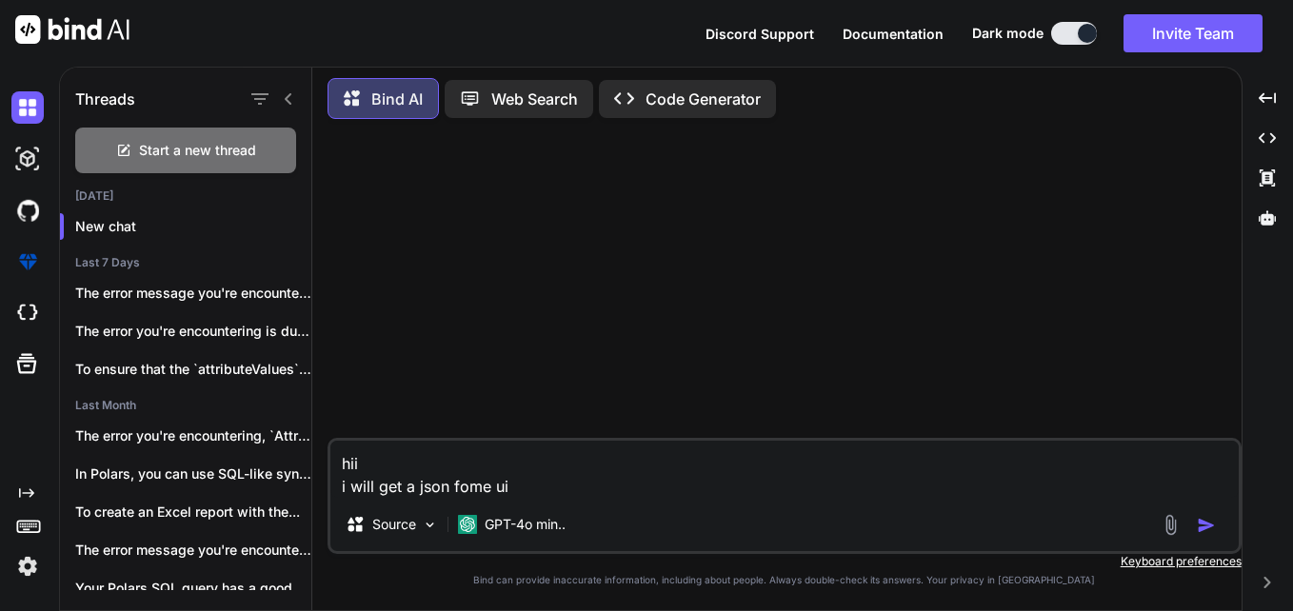
type textarea "hii i will get a json fome ui l"
type textarea "x"
type textarea "hii i will get a json fome ui li"
type textarea "x"
type textarea "hii i will get a json fome ui lik"
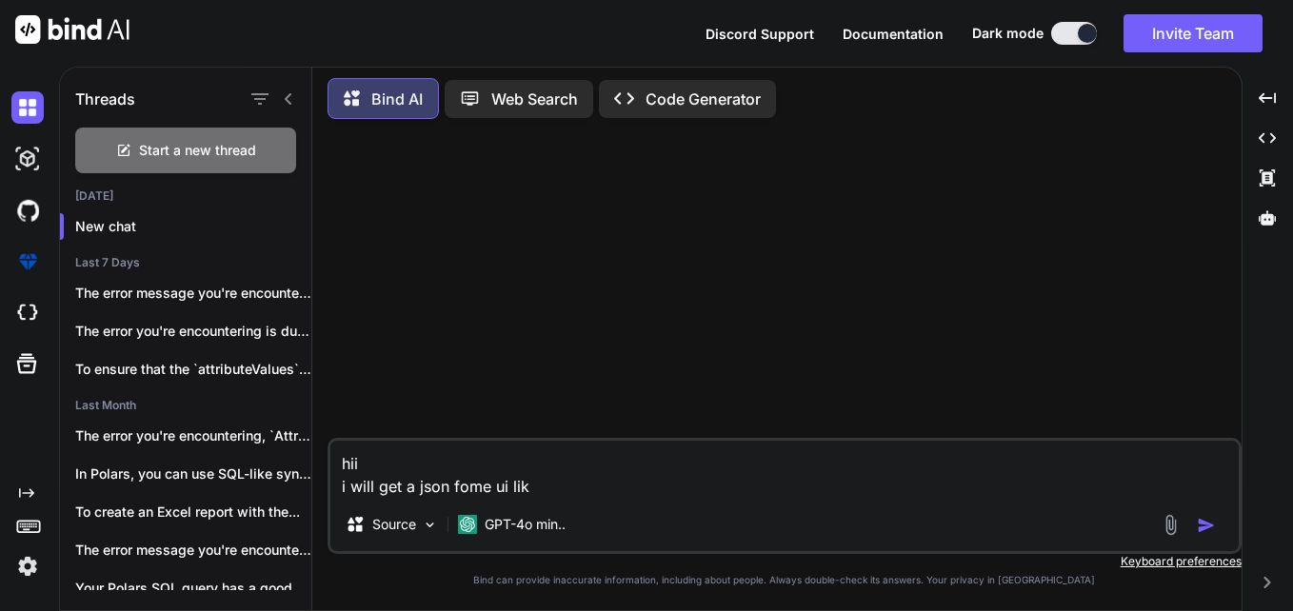
type textarea "x"
type textarea "hii i will get a json fome ui like"
type textarea "x"
type textarea "hii i will get a json fome ui like"
type textarea "x"
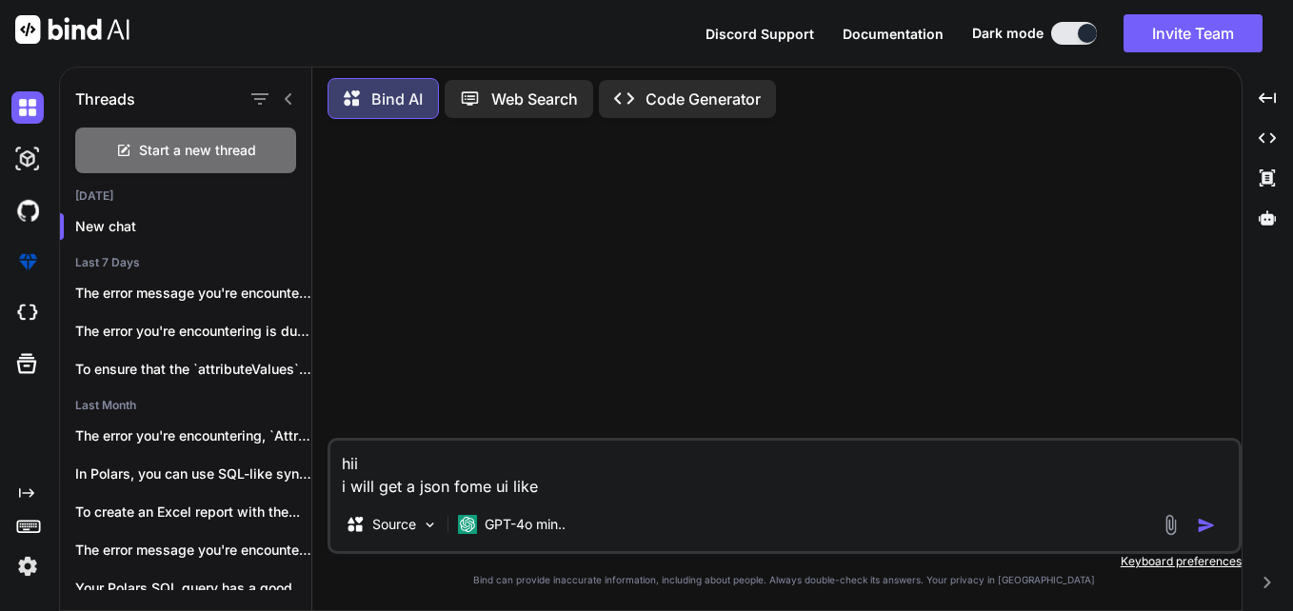
type textarea "hii i will get a json fome ui like f"
type textarea "x"
type textarea "hii i will get a json fome ui like fl"
type textarea "x"
type textarea "hii i will get a json fome ui like fla"
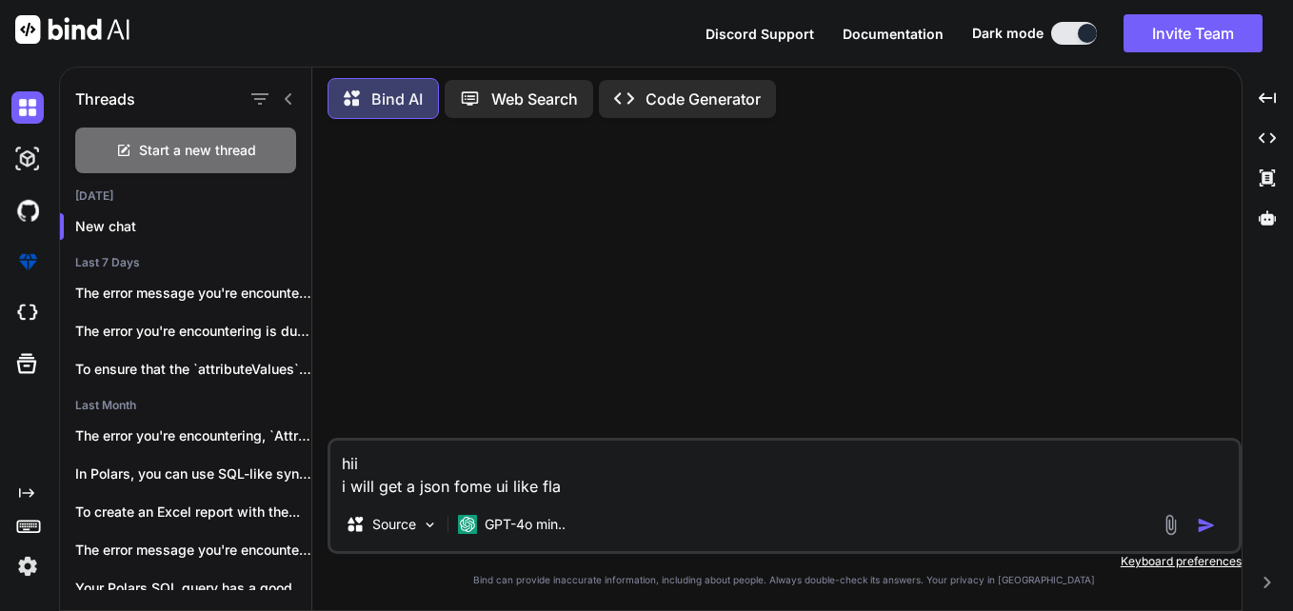
type textarea "x"
type textarea "hii i will get a json fome ui like fl"
type textarea "x"
type textarea "hii i will get a json fome ui like f"
type textarea "x"
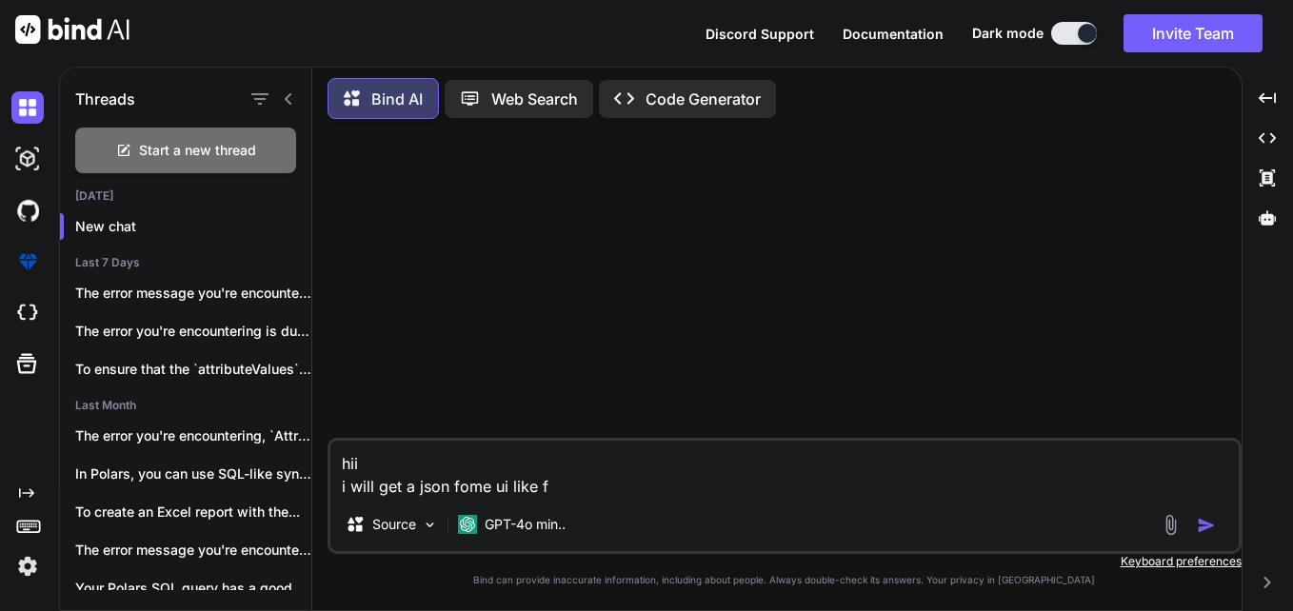
type textarea "hii i will get a json fome ui like"
type textarea "x"
type textarea "hii i will get a json fome ui like {"
type textarea "x"
type textarea "hii i will get a json fome ui like {}"
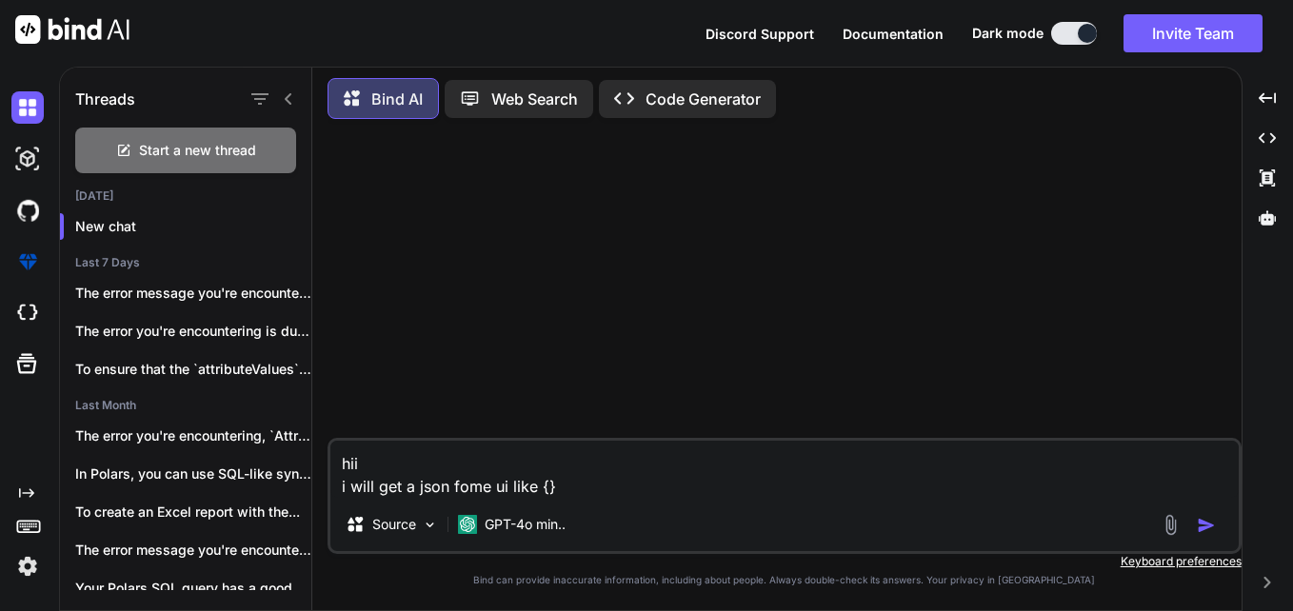
type textarea "x"
type textarea "hii i will get a json fome ui like {"
type textarea "x"
type textarea "hii i will get a json fome ui like"
type textarea "x"
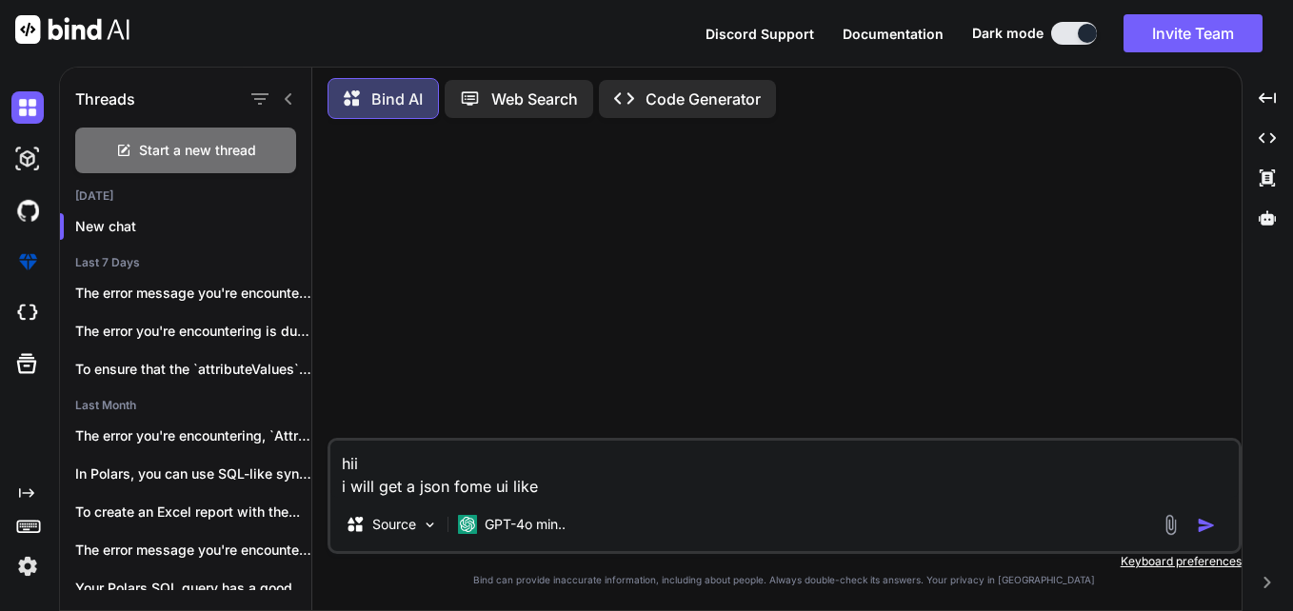
type textarea "hii i will get a json fome ui like f"
type textarea "x"
type textarea "hii i will get a json fome ui like fl"
type textarea "x"
type textarea "hii i will get a json fome ui like fla"
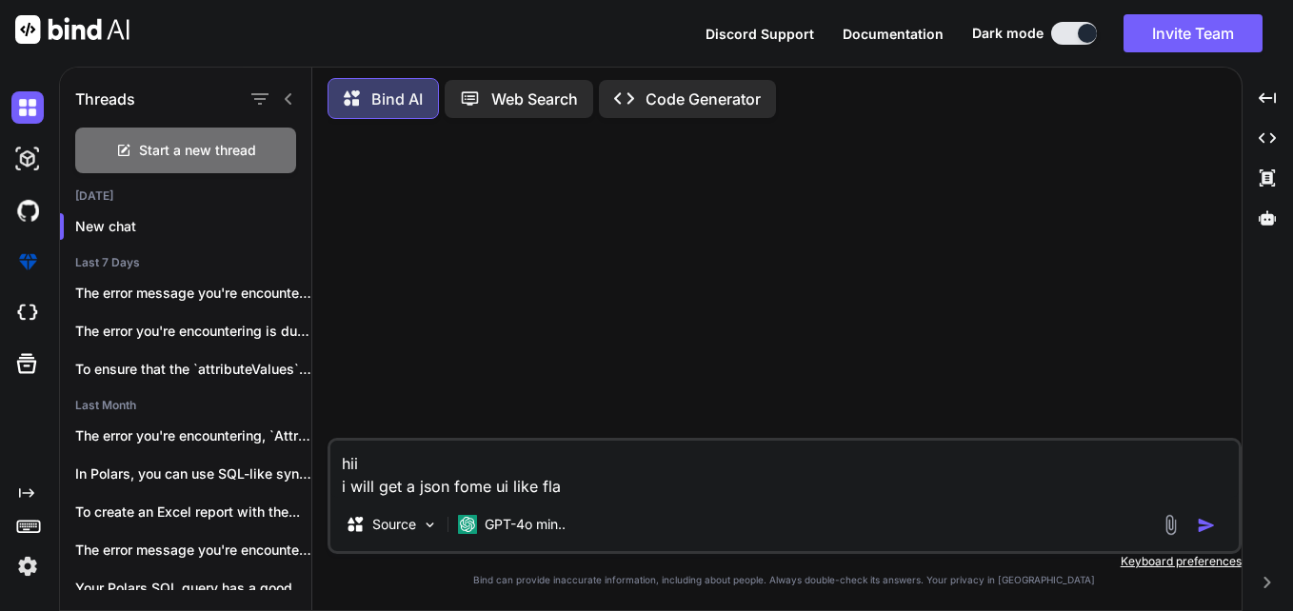
type textarea "x"
type textarea "hii i will get a json fome ui like fl"
type textarea "x"
type textarea "hii i will get a json fome ui like f"
type textarea "x"
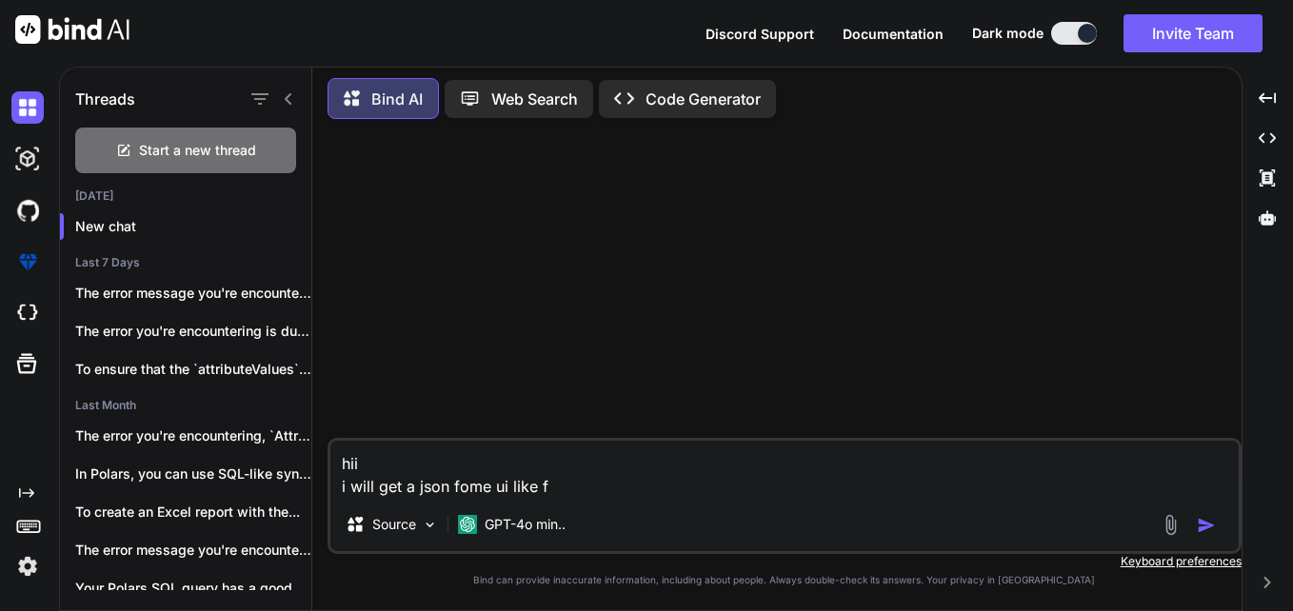
type textarea "hii i will get a json fome ui like"
type textarea "x"
type textarea "hii i will get a json fome ui like"
type textarea "x"
type textarea "hii i will get a json fome ui lik"
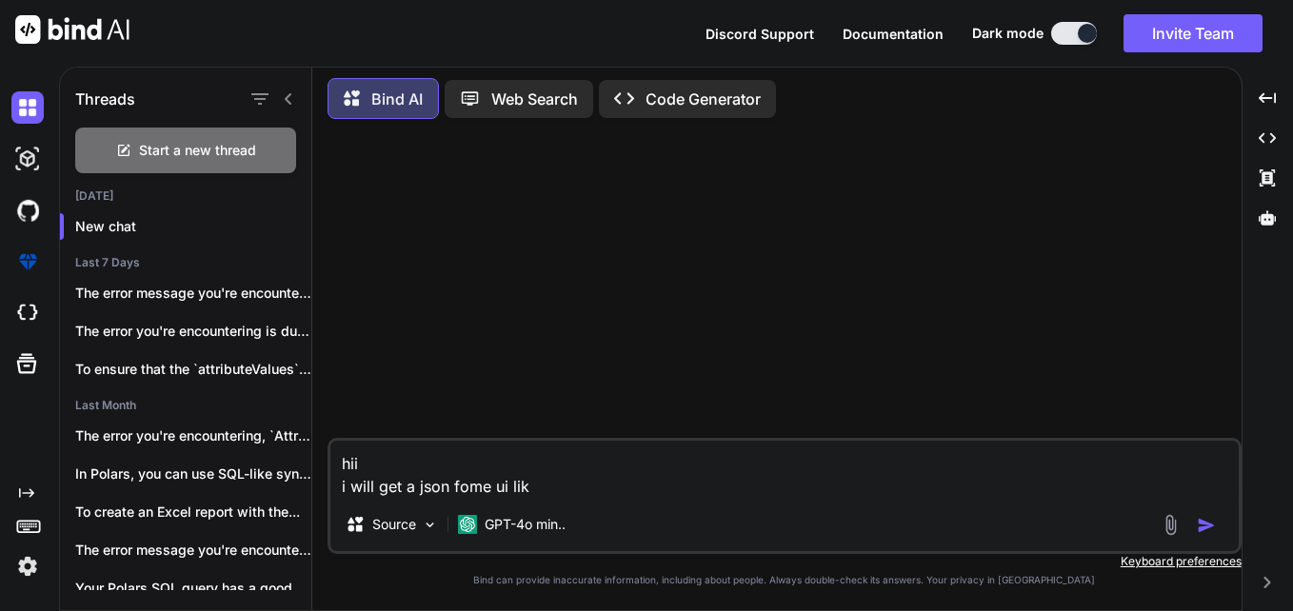
type textarea "x"
type textarea "hii i will get a json fome ui li"
type textarea "x"
type textarea "hii i will get a json fome ui l"
type textarea "x"
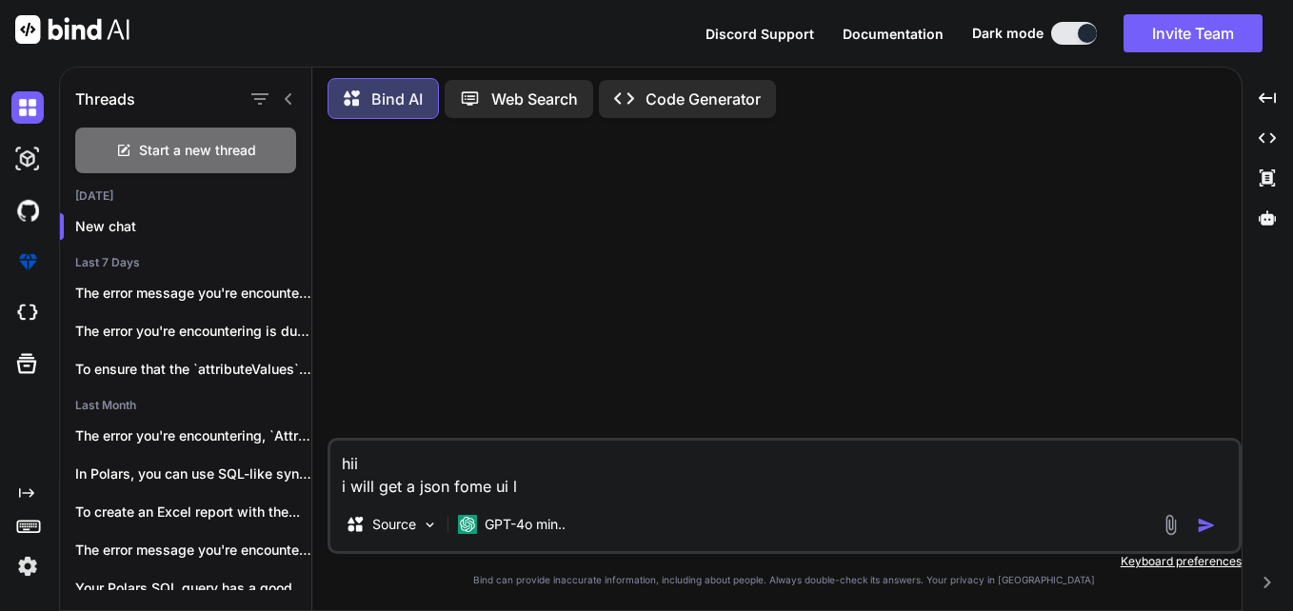
type textarea "hii i will get a json fome ui"
type textarea "x"
type textarea "hii i will get a json fome ui"
type textarea "x"
type textarea "hii i will get a json fome u"
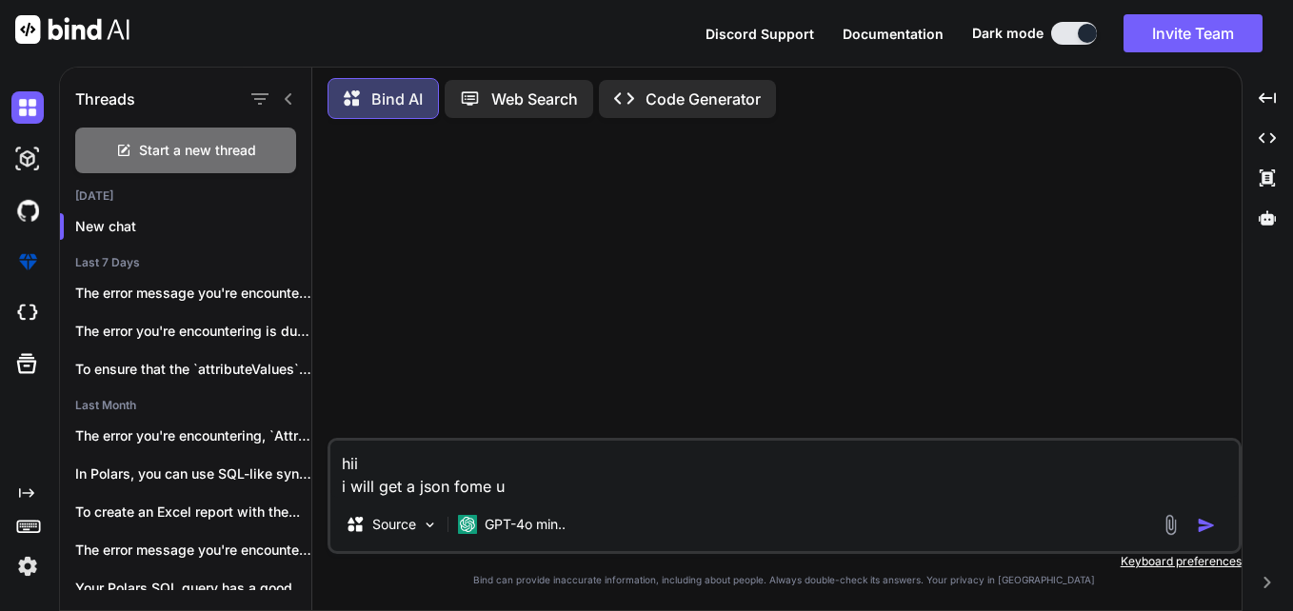
type textarea "x"
type textarea "hii i will get a json fome"
type textarea "x"
type textarea "hii i will get a json fome"
type textarea "x"
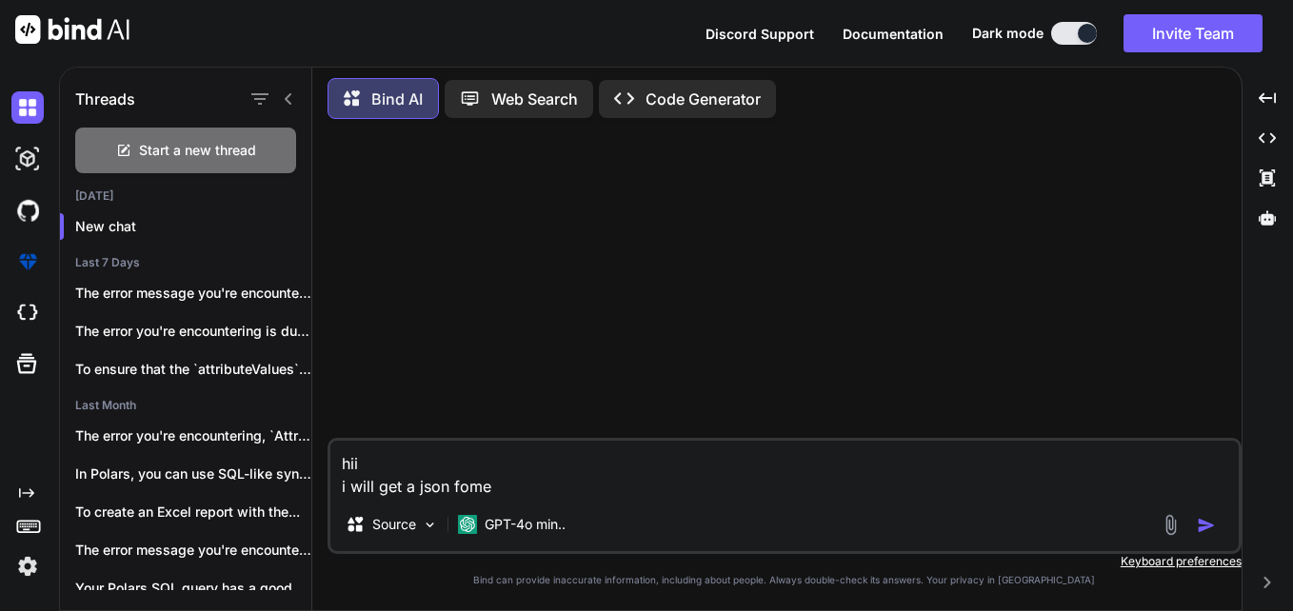
type textarea "hii i will get a json fom"
type textarea "x"
type textarea "hii i will get a json fo"
type textarea "x"
type textarea "hii i will get a json f"
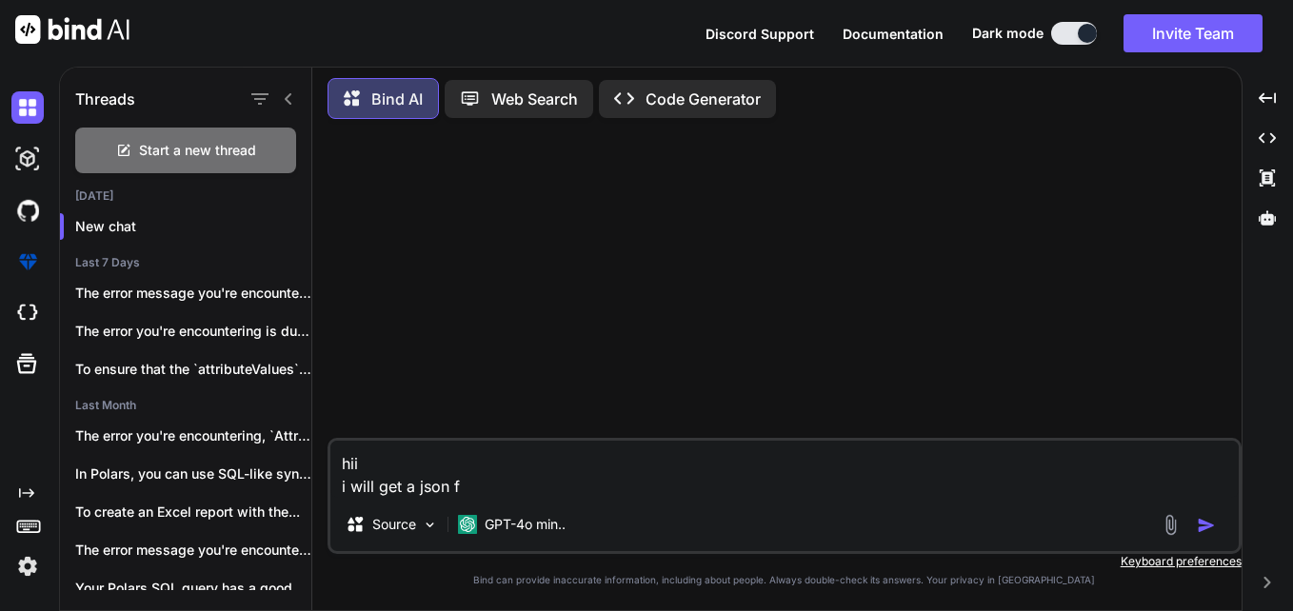
type textarea "x"
type textarea "hii i will get a json"
type textarea "x"
type textarea "hii i will get a json"
type textarea "x"
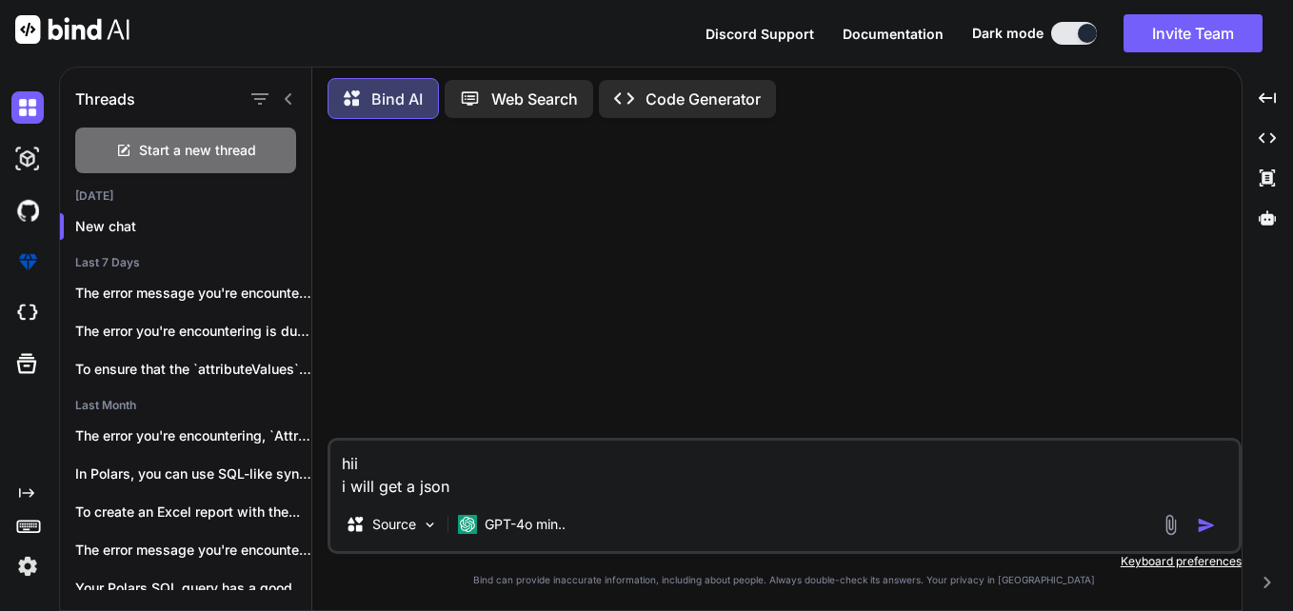
type textarea "hii i will get a jso"
type textarea "x"
type textarea "hii i will get a js"
type textarea "x"
type textarea "hii i will get a j"
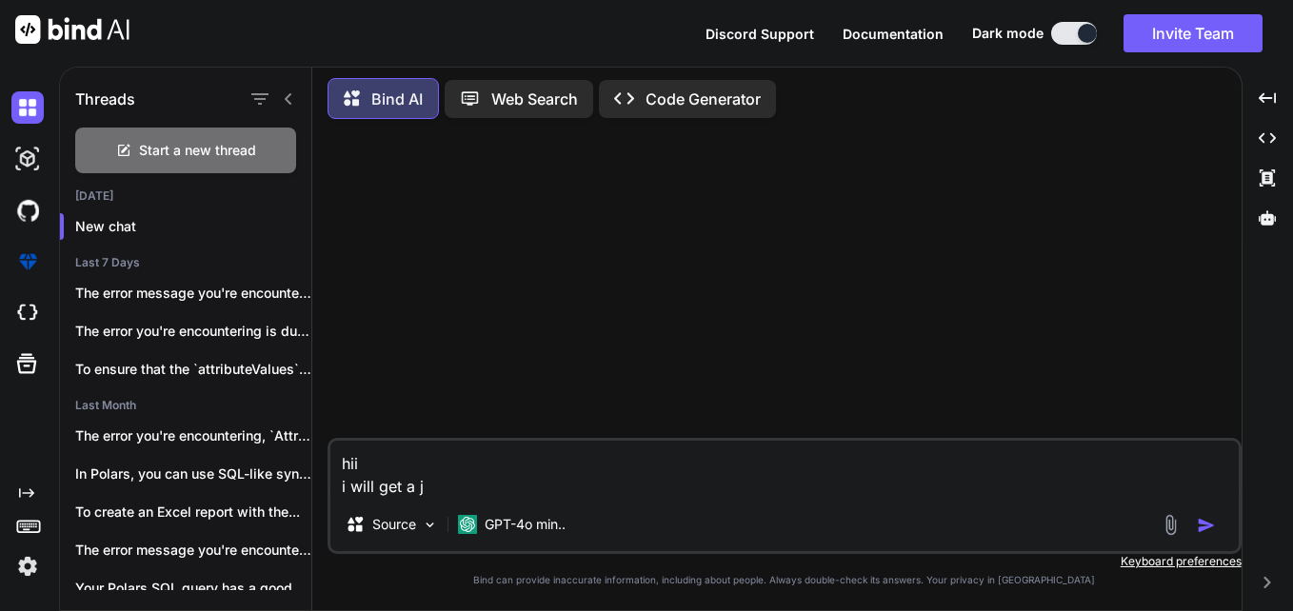
type textarea "x"
type textarea "hii i will get a"
type textarea "x"
type textarea "hii i will get a"
type textarea "x"
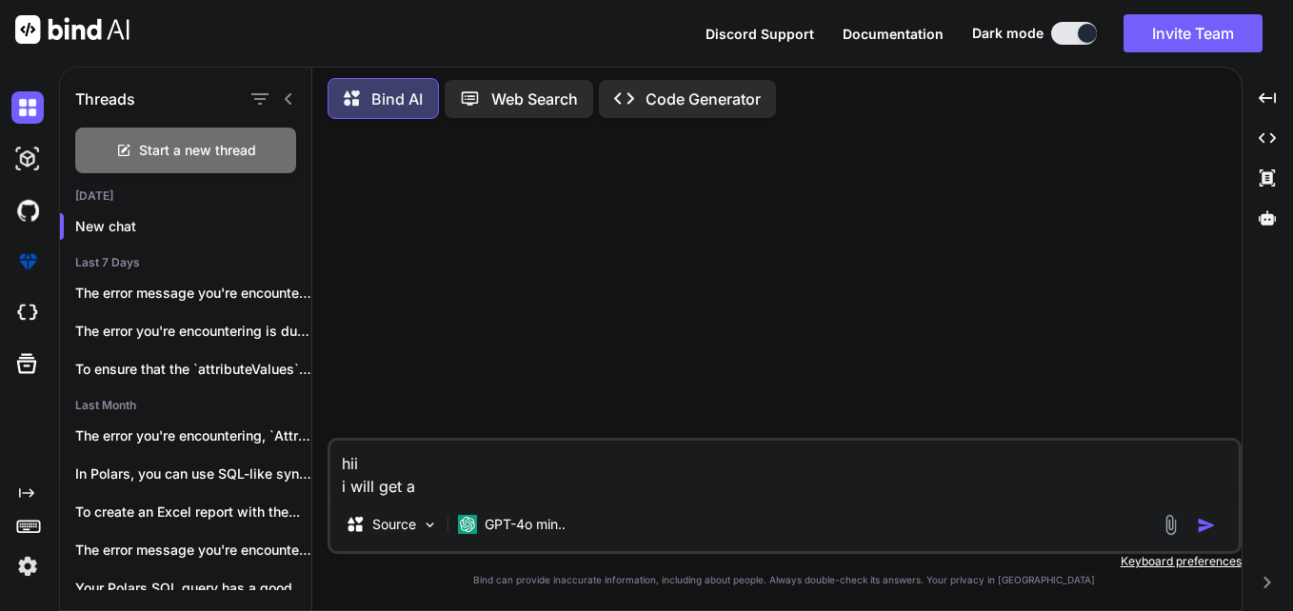
type textarea "hii i will get"
type textarea "x"
type textarea "hii i will get"
type textarea "x"
type textarea "hii i will ge"
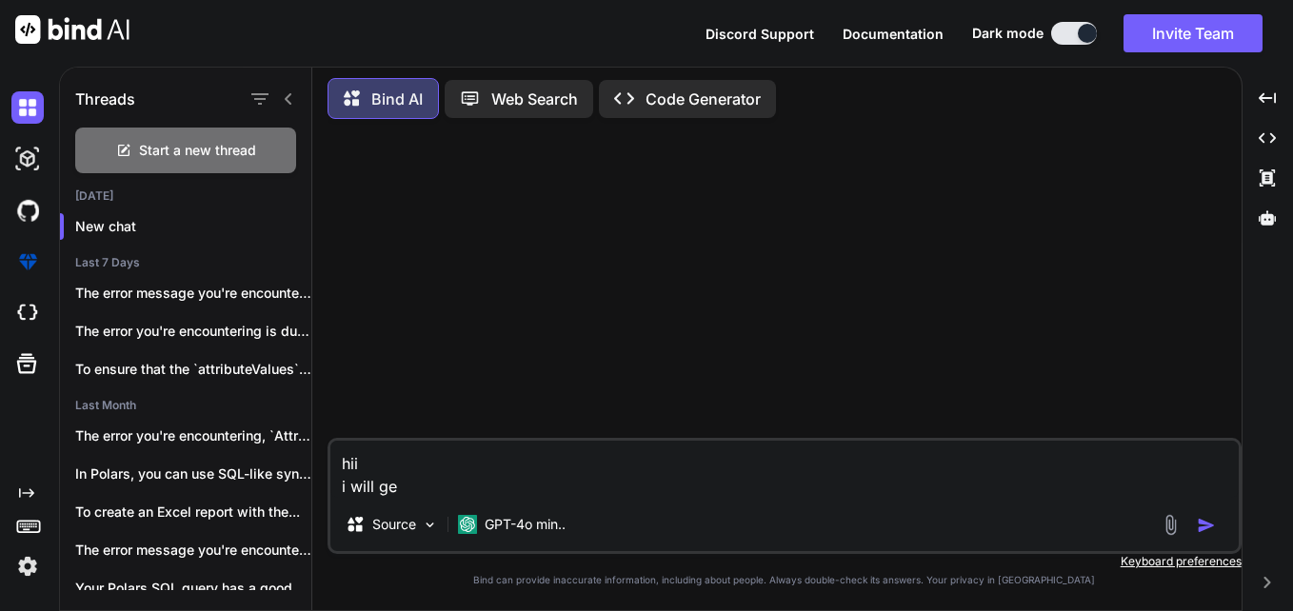
type textarea "x"
type textarea "hii i will g"
type textarea "x"
type textarea "hii i will"
type textarea "x"
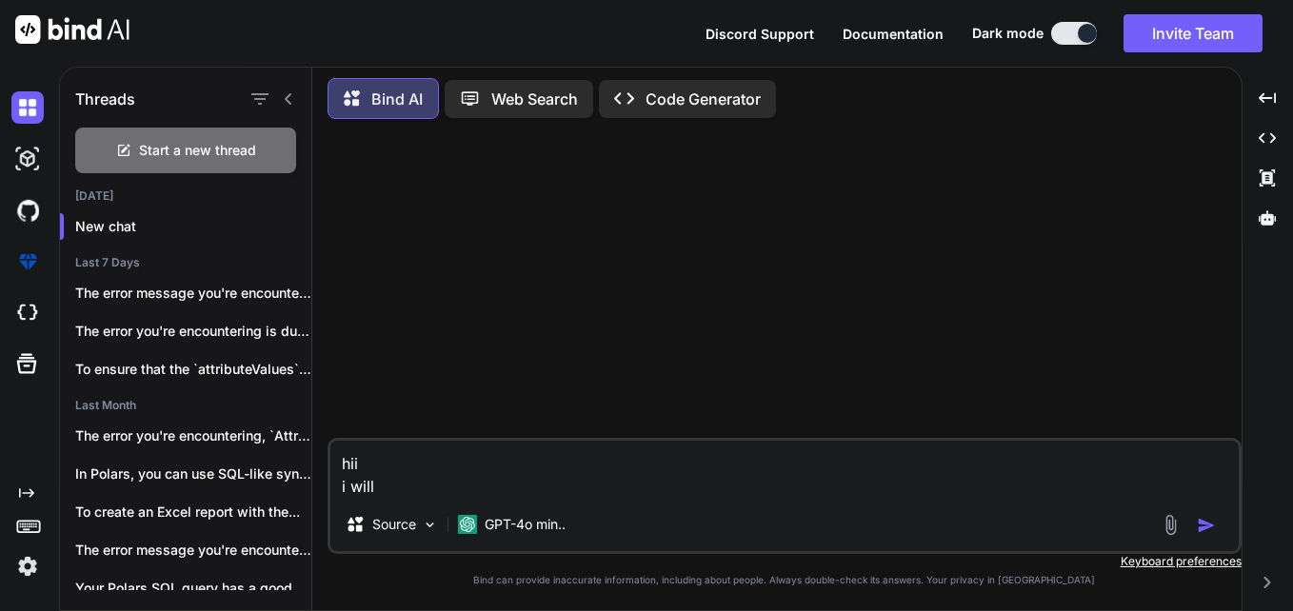
type textarea "hii i will"
type textarea "x"
type textarea "hii i wil"
type textarea "x"
type textarea "hii i wi"
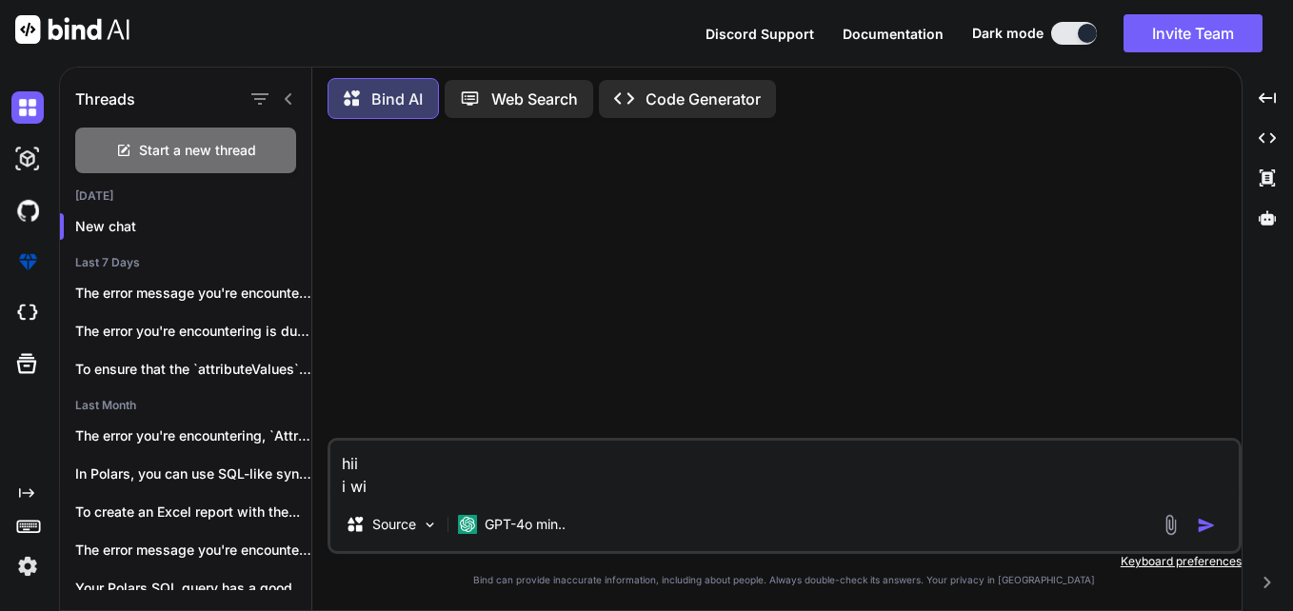
type textarea "x"
type textarea "hii i w"
type textarea "x"
type textarea "hii i"
type textarea "x"
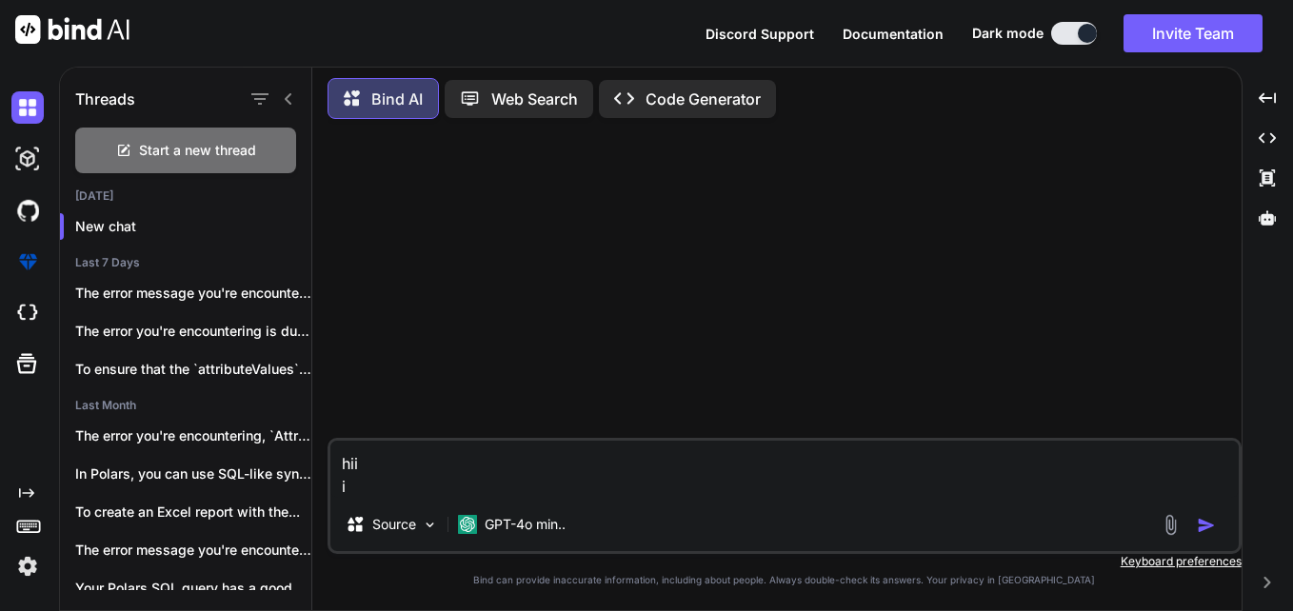
type textarea "hii i"
